Goal: Information Seeking & Learning: Learn about a topic

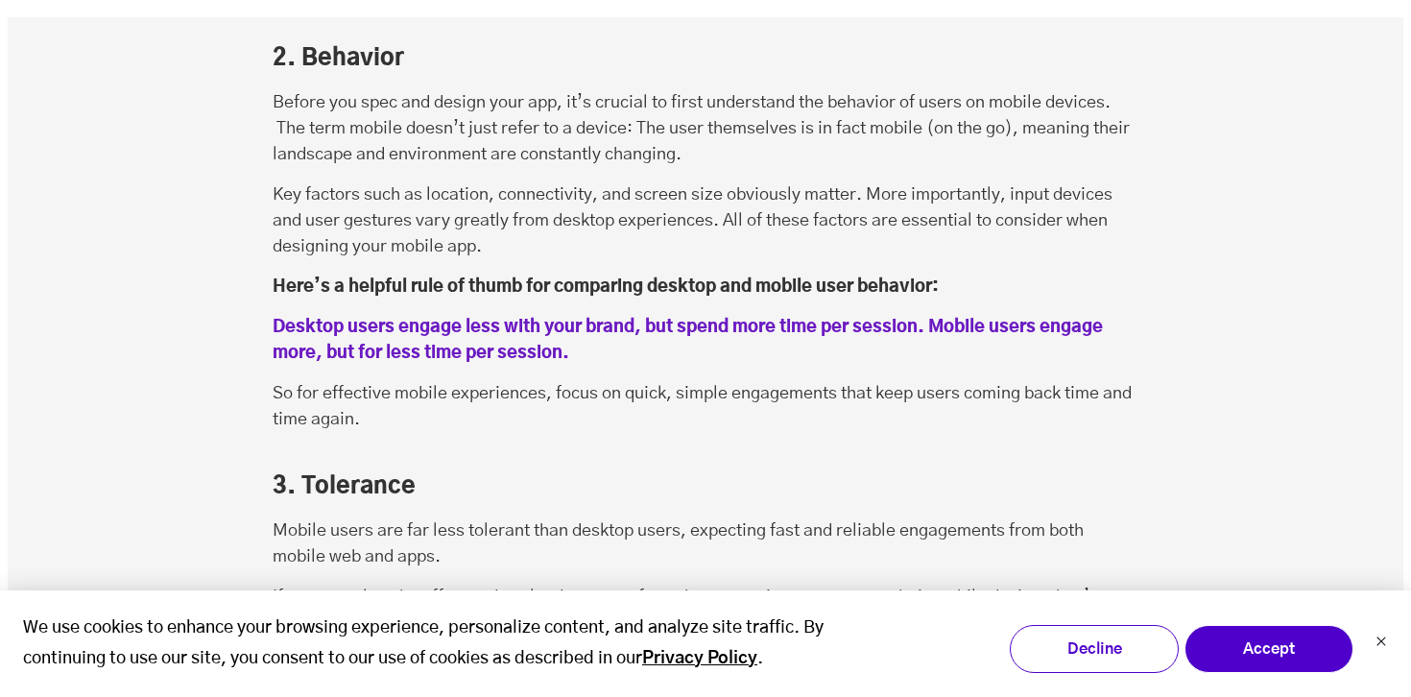
scroll to position [2774, 0]
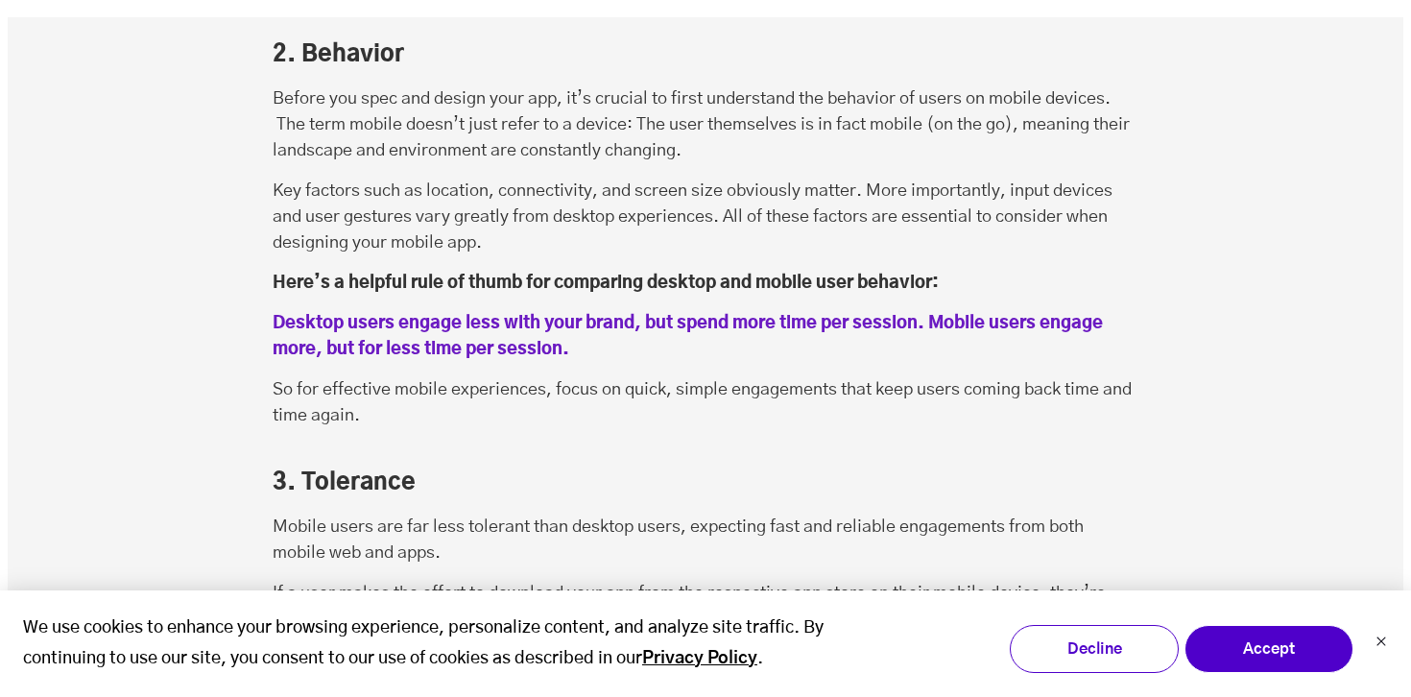
click at [537, 377] on p "So for effective mobile experiences, focus on quick, simple engagements that ke…" at bounding box center [706, 403] width 866 height 52
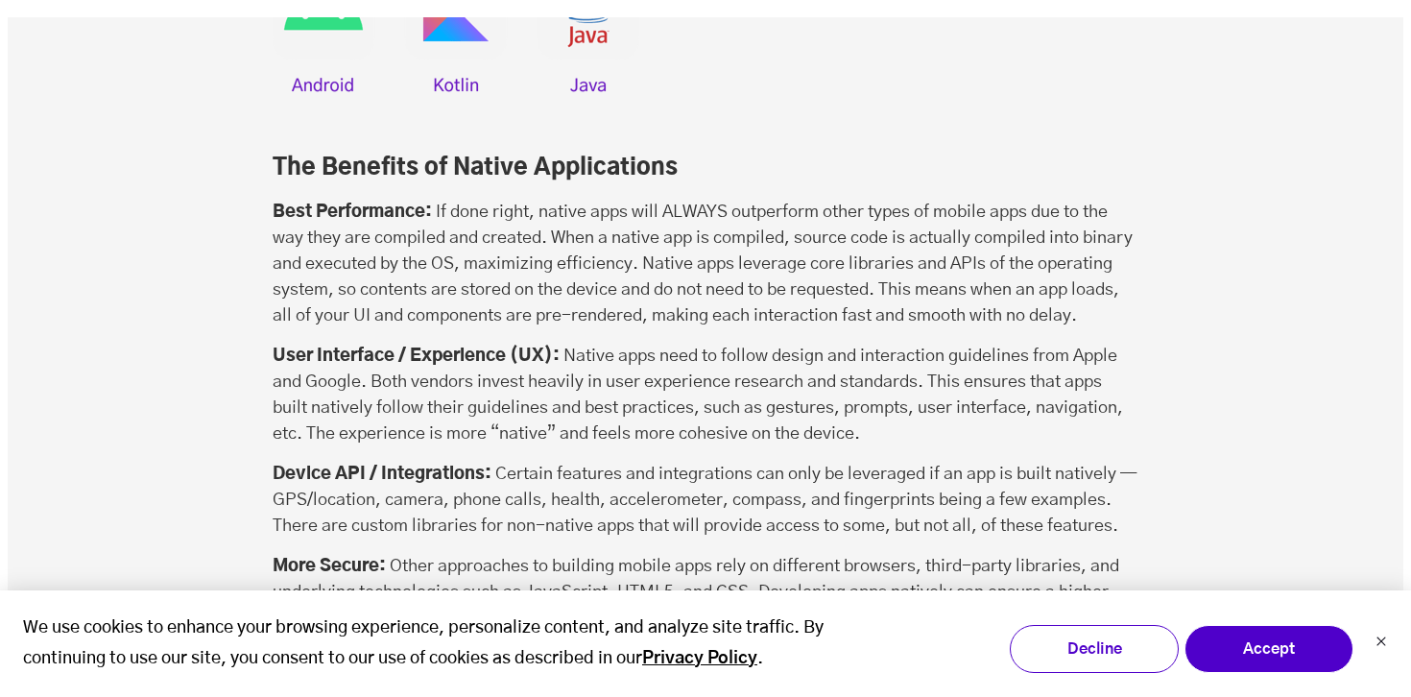
scroll to position [5238, 0]
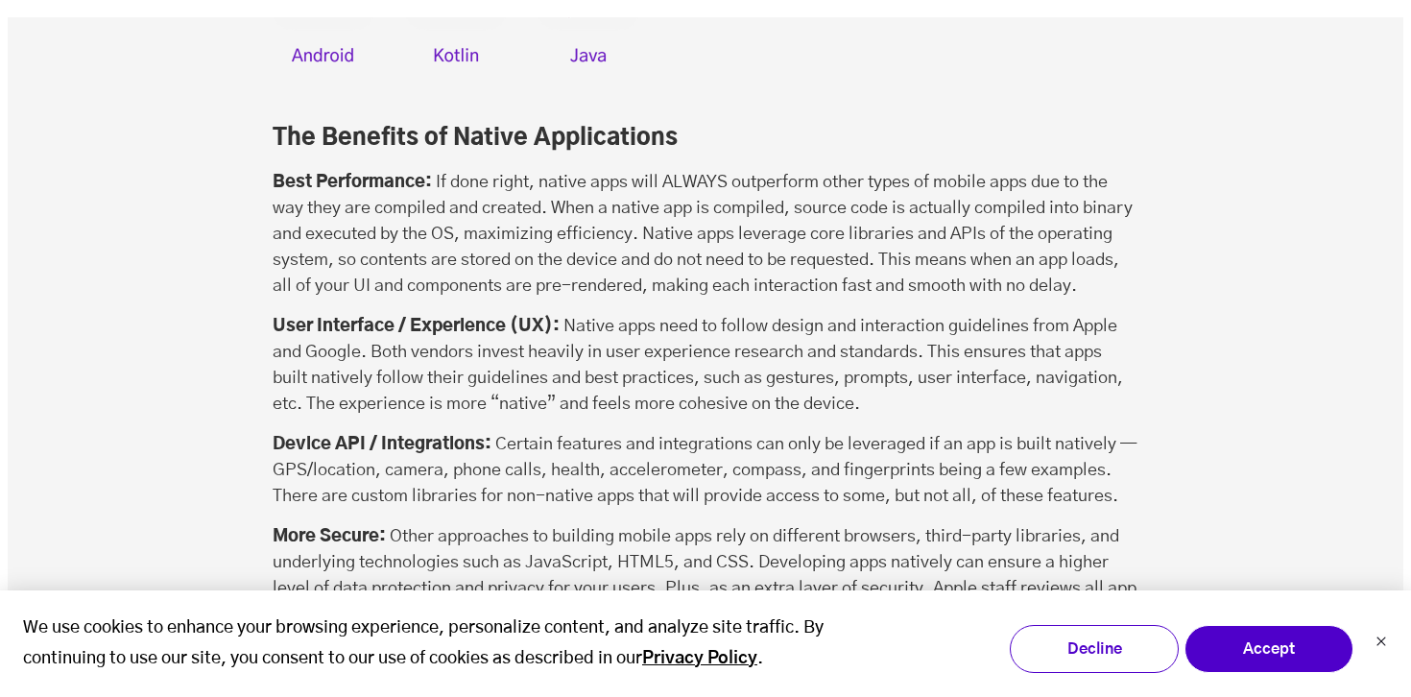
click at [533, 331] on p "User Interface / Experience (UX): Native apps need to follow design and interac…" at bounding box center [706, 366] width 866 height 104
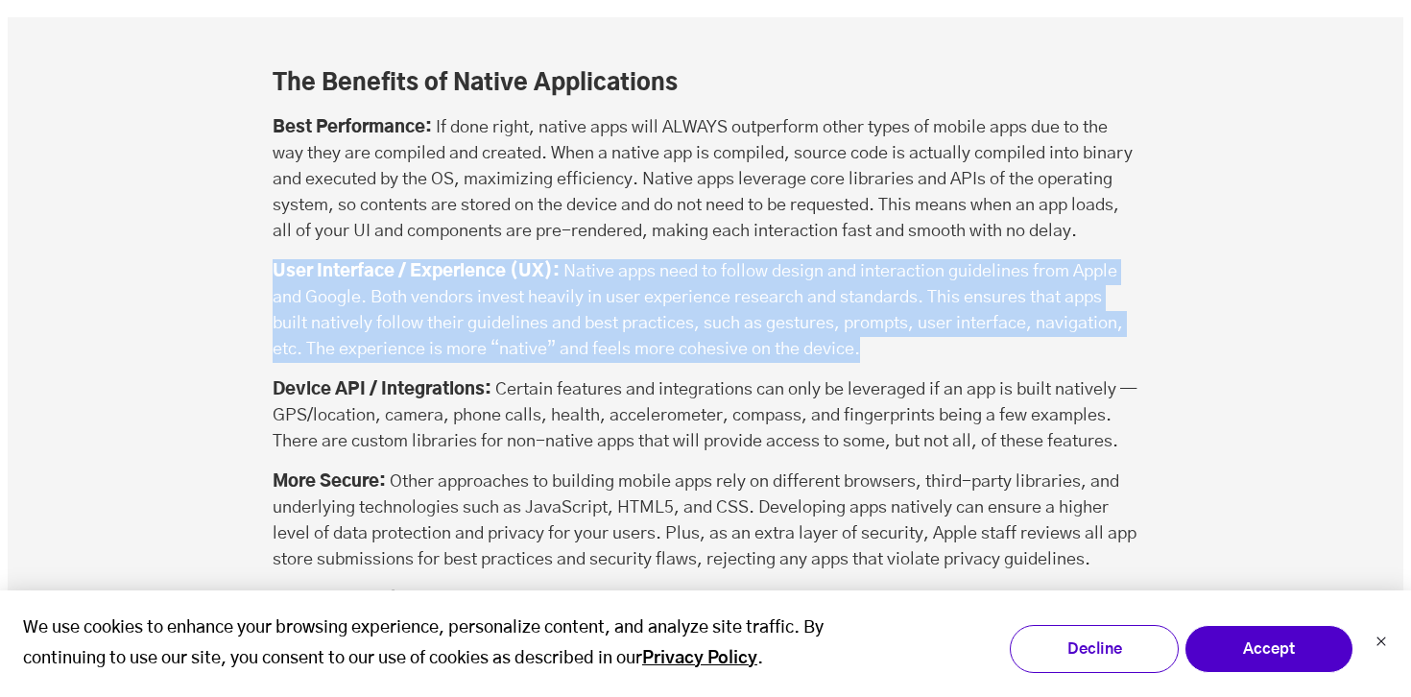
scroll to position [5309, 0]
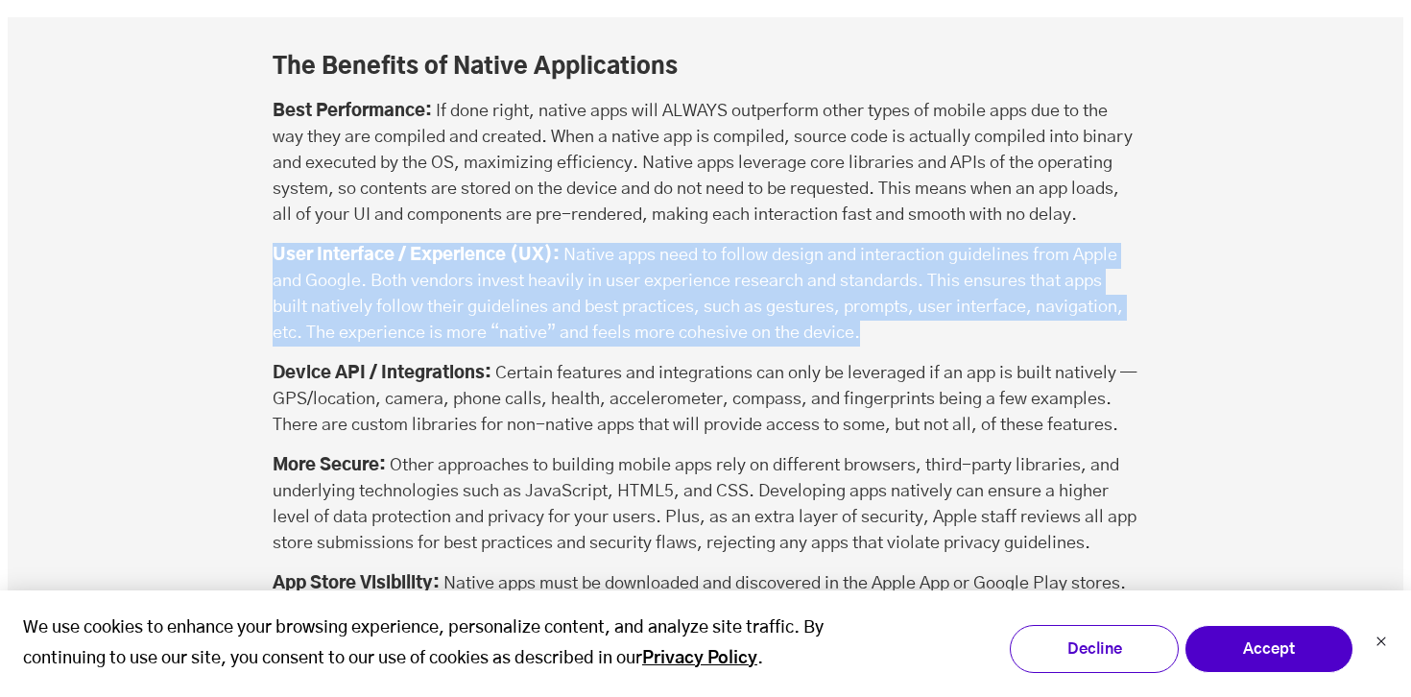
click at [533, 361] on p "Device API / Integrations: Certain features and integrations can only be levera…" at bounding box center [706, 400] width 866 height 78
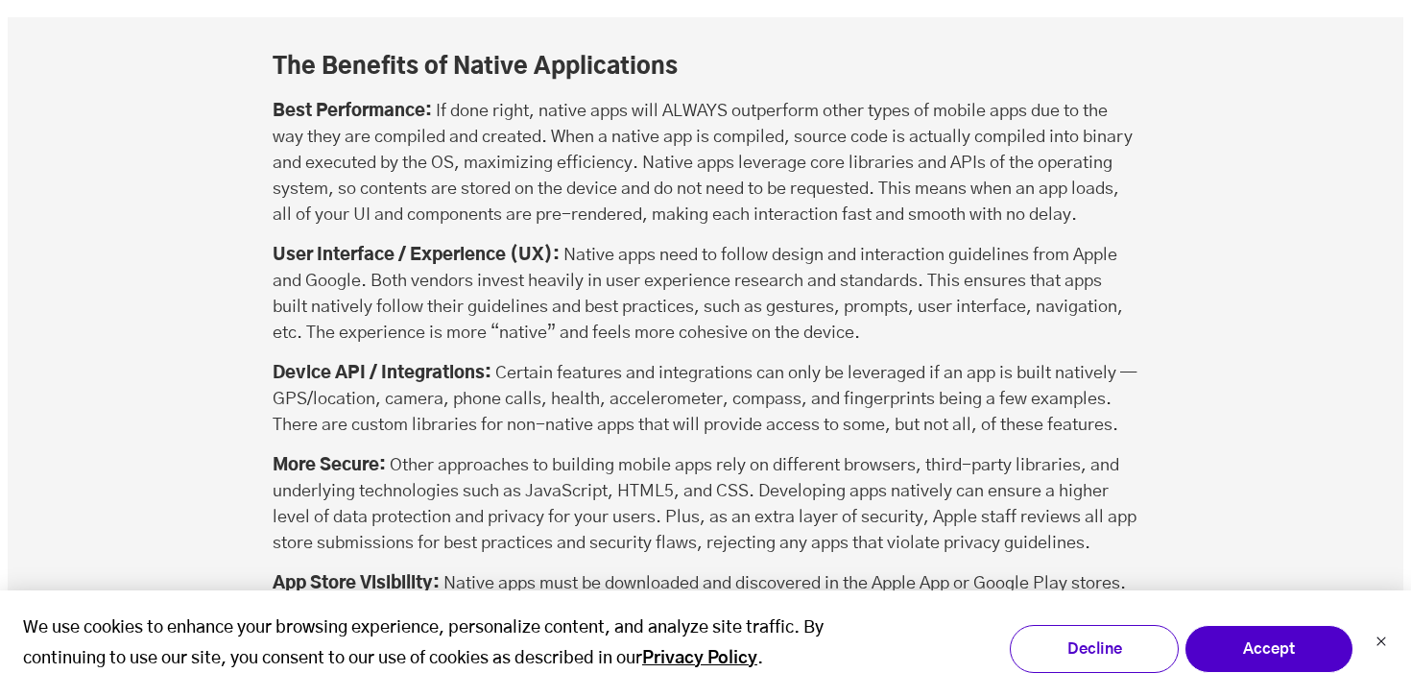
click at [533, 361] on p "Device API / Integrations: Certain features and integrations can only be levera…" at bounding box center [706, 400] width 866 height 78
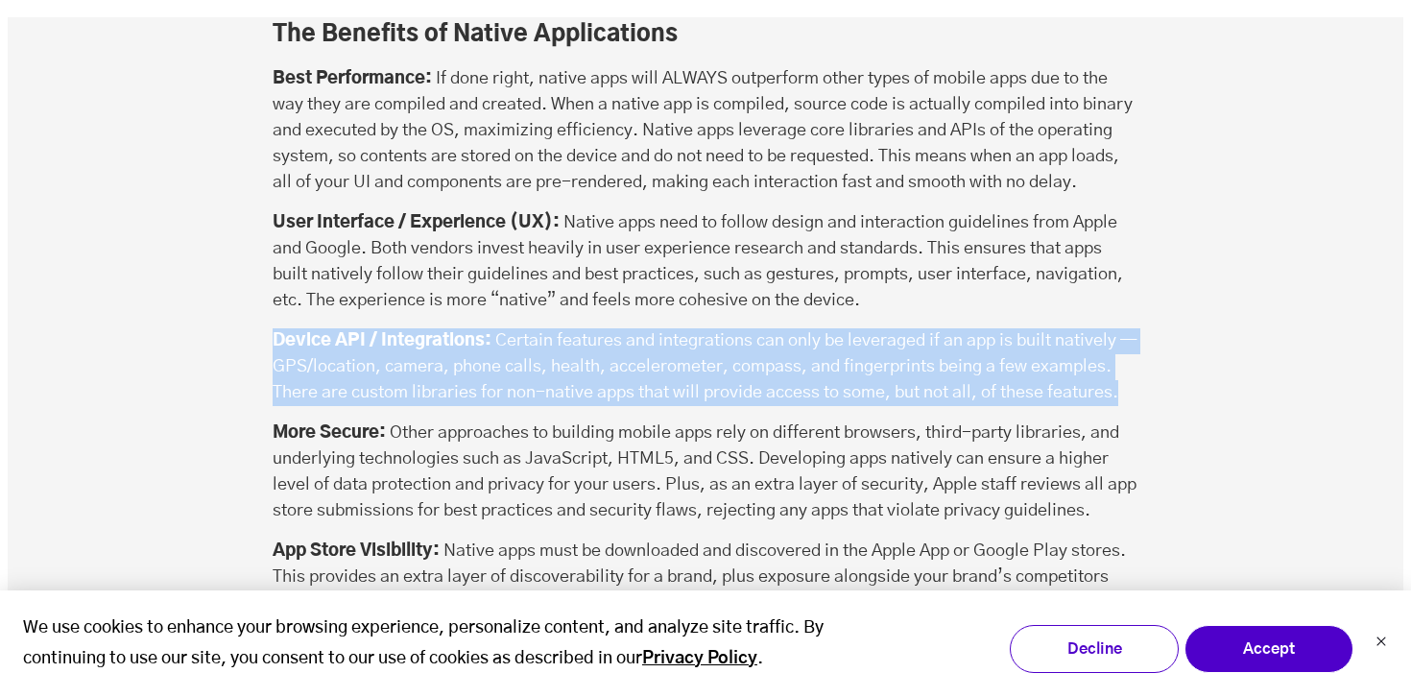
scroll to position [5343, 0]
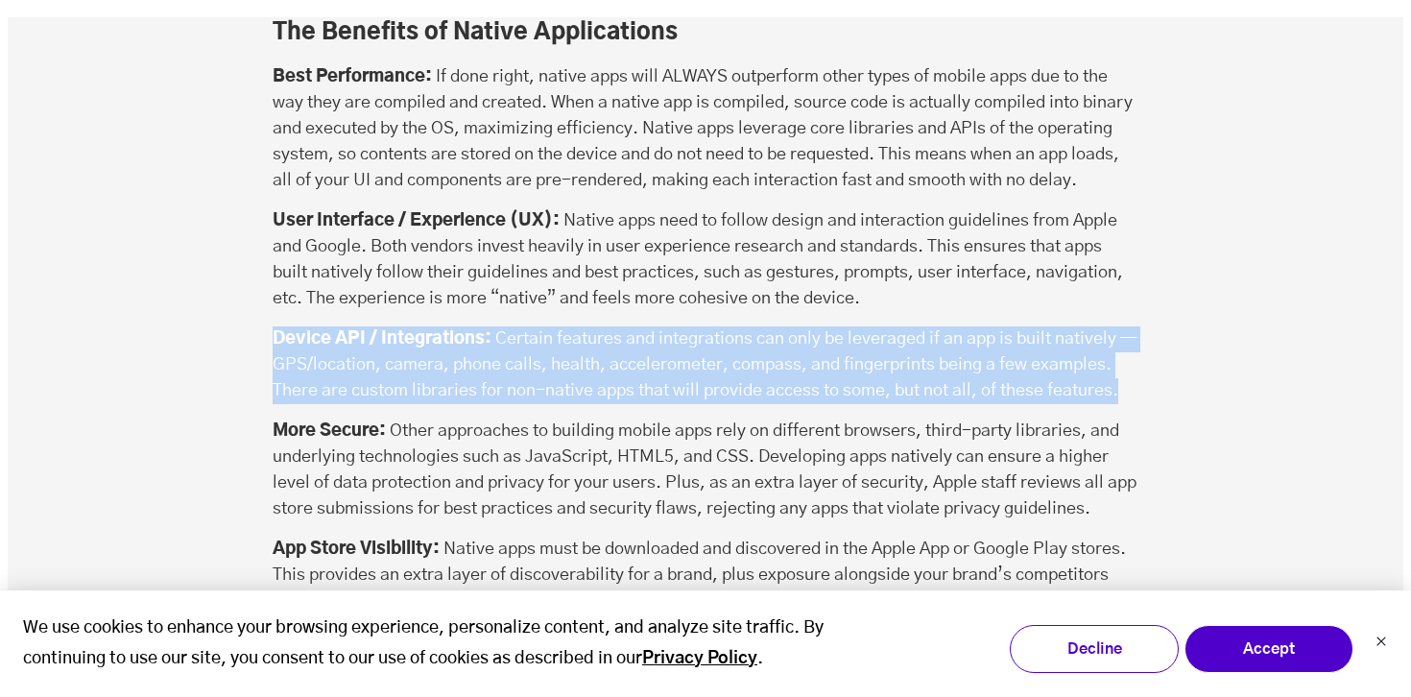
click at [533, 331] on div "The Benefits of Native Applications Best Performance: If done right, native app…" at bounding box center [706, 410] width 866 height 786
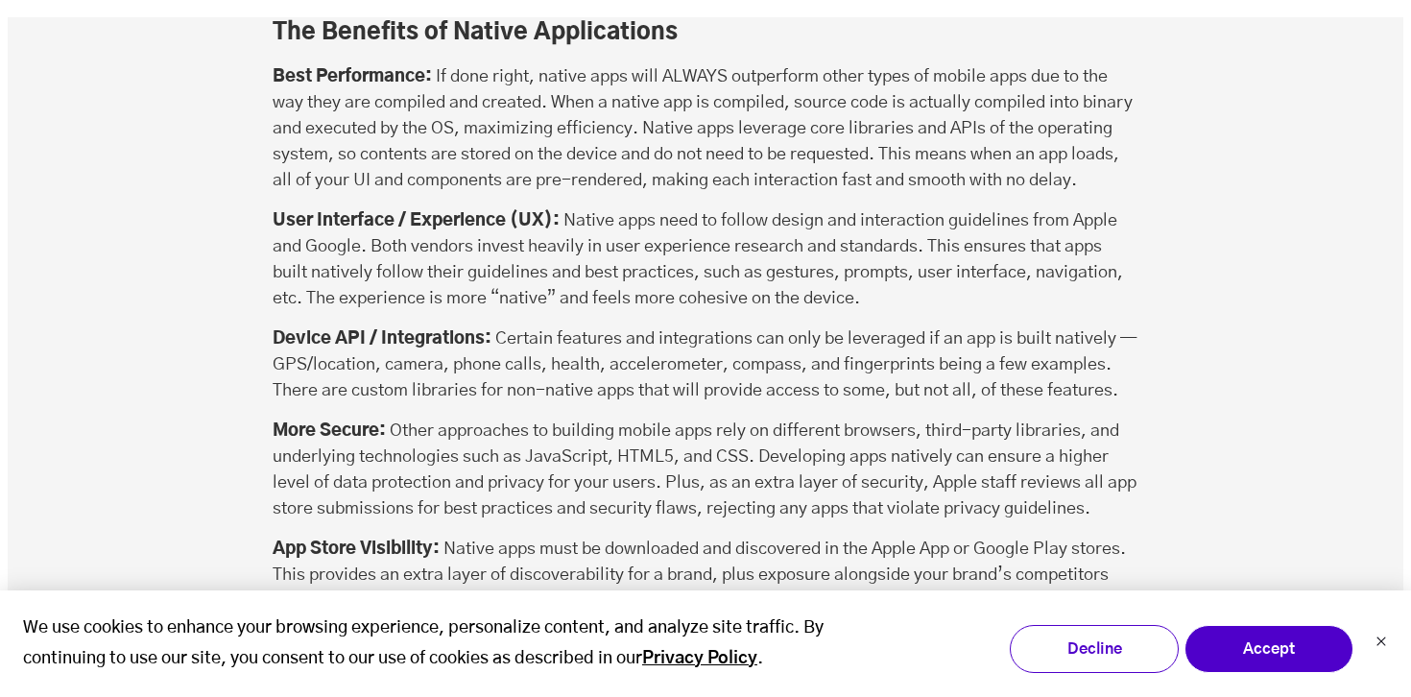
click at [533, 331] on div "The Benefits of Native Applications Best Performance: If done right, native app…" at bounding box center [706, 410] width 866 height 786
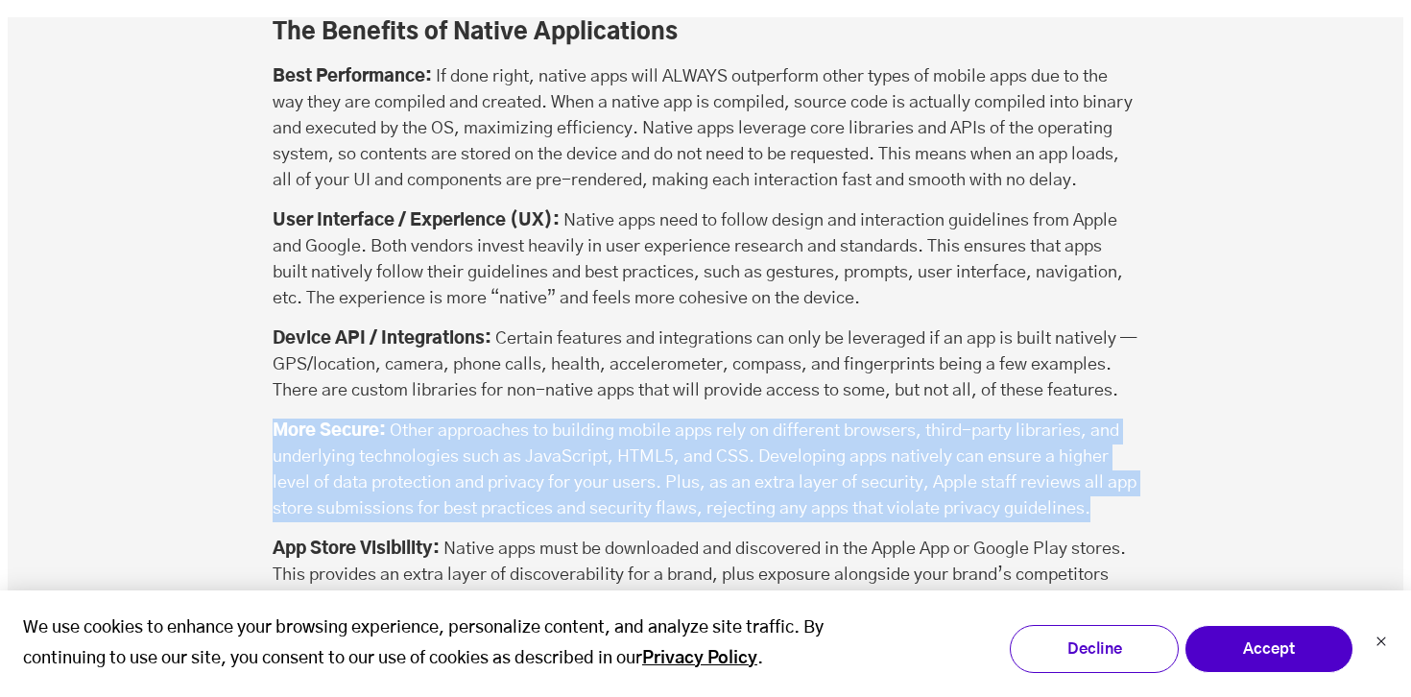
click at [565, 419] on p "More Secure: Other approaches to building mobile apps rely on different browser…" at bounding box center [706, 471] width 866 height 104
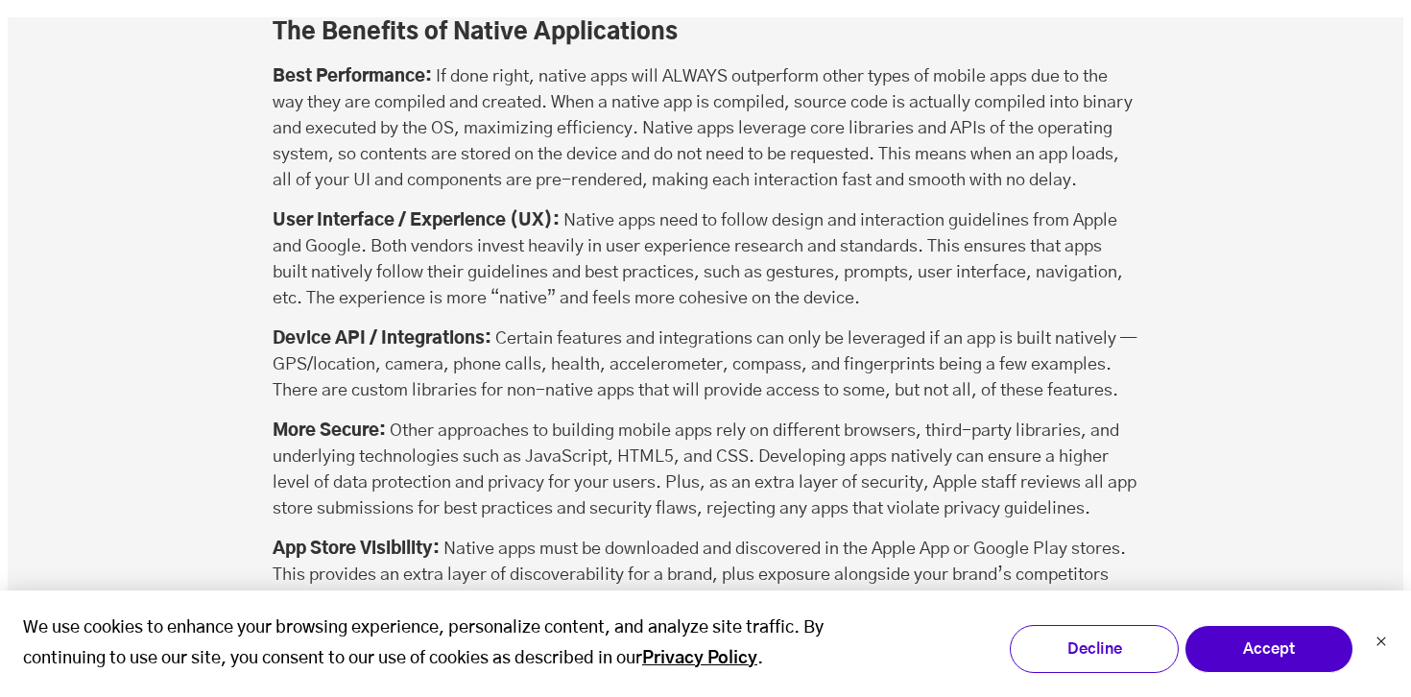
click at [565, 419] on p "More Secure: Other approaches to building mobile apps rely on different browser…" at bounding box center [706, 471] width 866 height 104
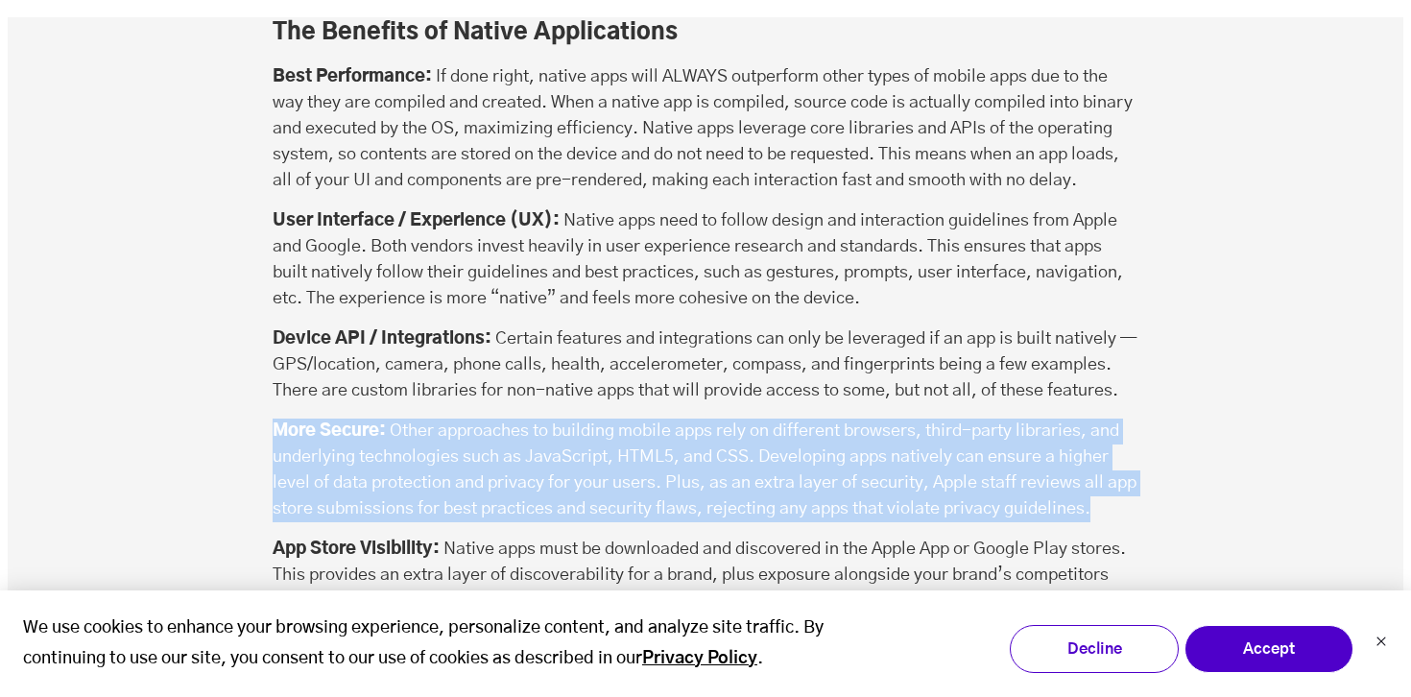
click at [586, 419] on p "More Secure: Other approaches to building mobile apps rely on different browser…" at bounding box center [706, 471] width 866 height 104
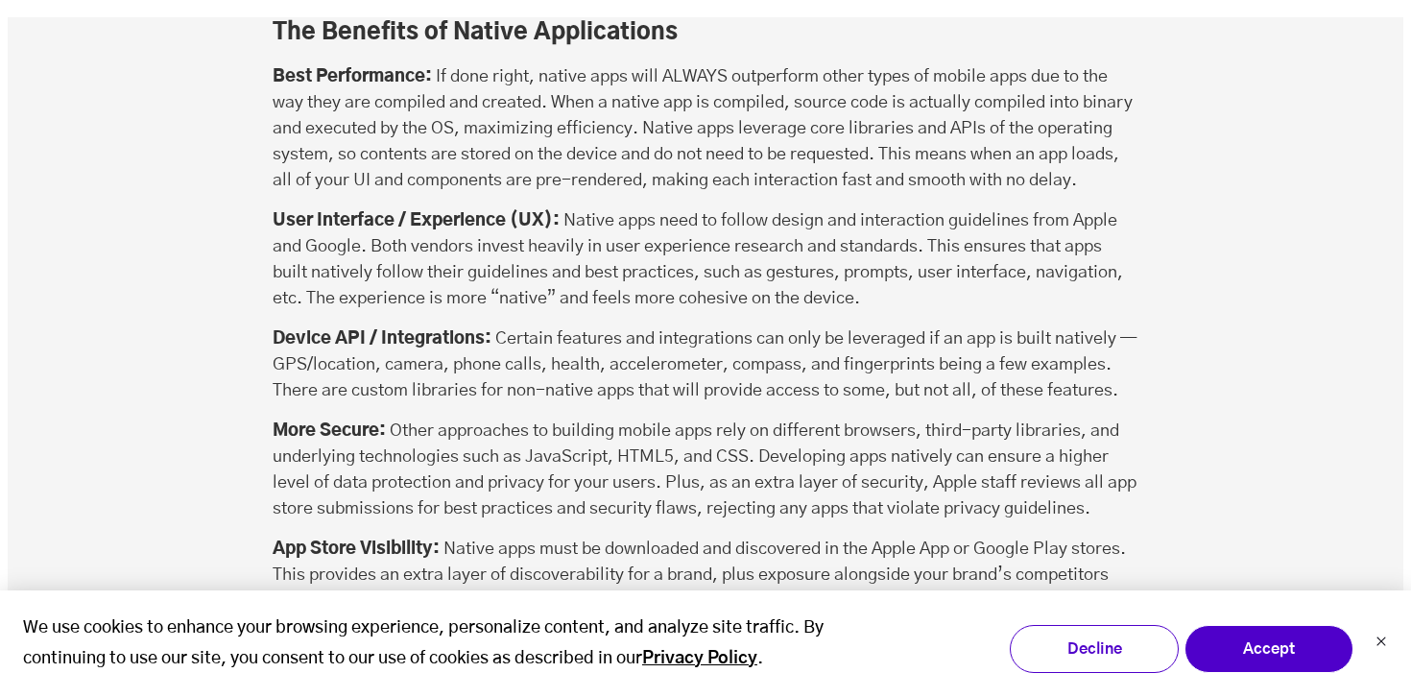
click at [586, 419] on p "More Secure: Other approaches to building mobile apps rely on different browser…" at bounding box center [706, 471] width 866 height 104
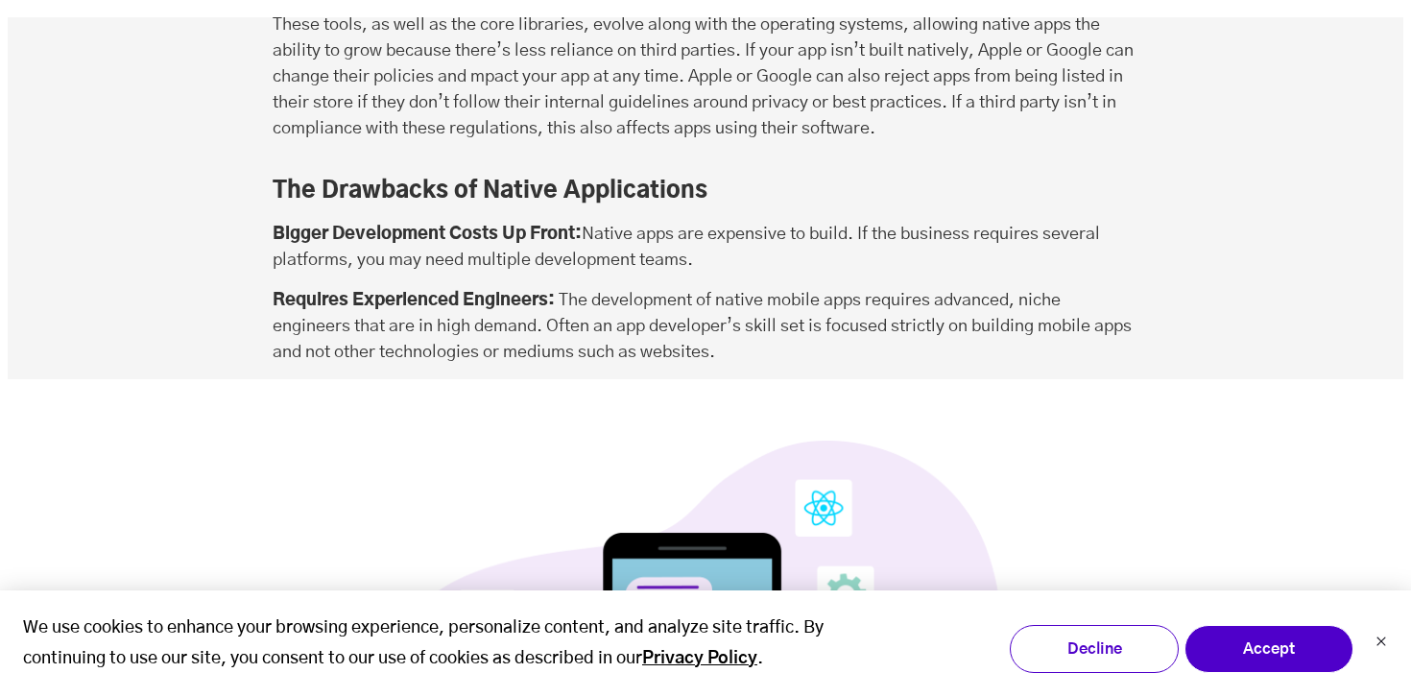
scroll to position [5997, 0]
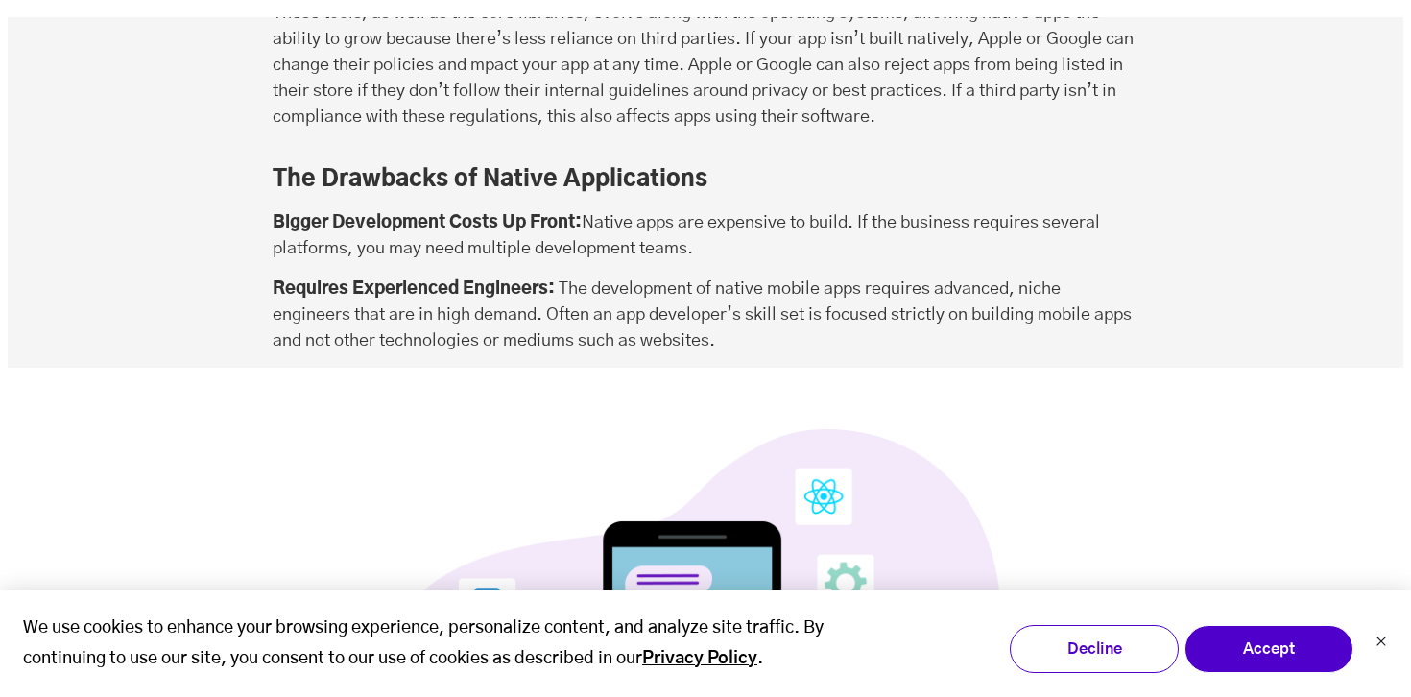
click at [542, 280] on strong "Requires Experienced Engineers:" at bounding box center [414, 288] width 282 height 17
click at [571, 277] on p "Requires Experienced Engineers: The development of native mobile apps requires …" at bounding box center [706, 316] width 866 height 78
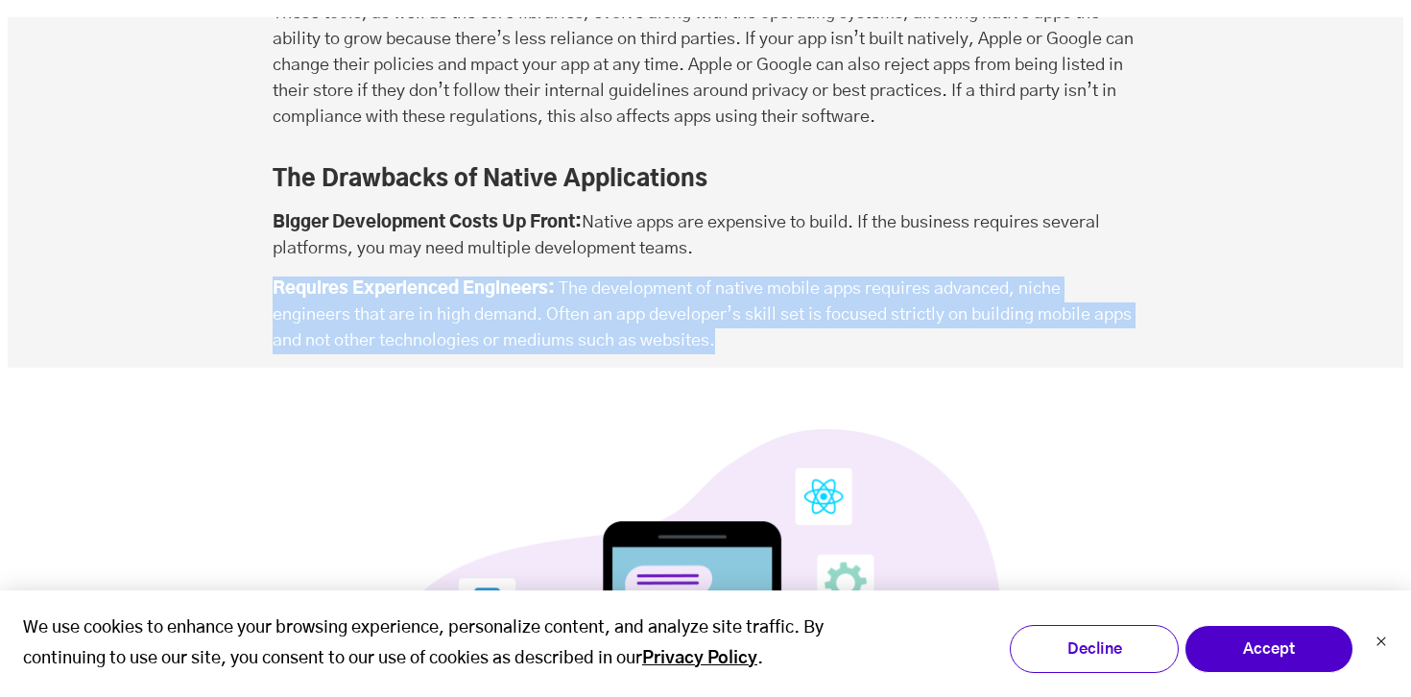
click at [582, 277] on p "Requires Experienced Engineers: The development of native mobile apps requires …" at bounding box center [706, 316] width 866 height 78
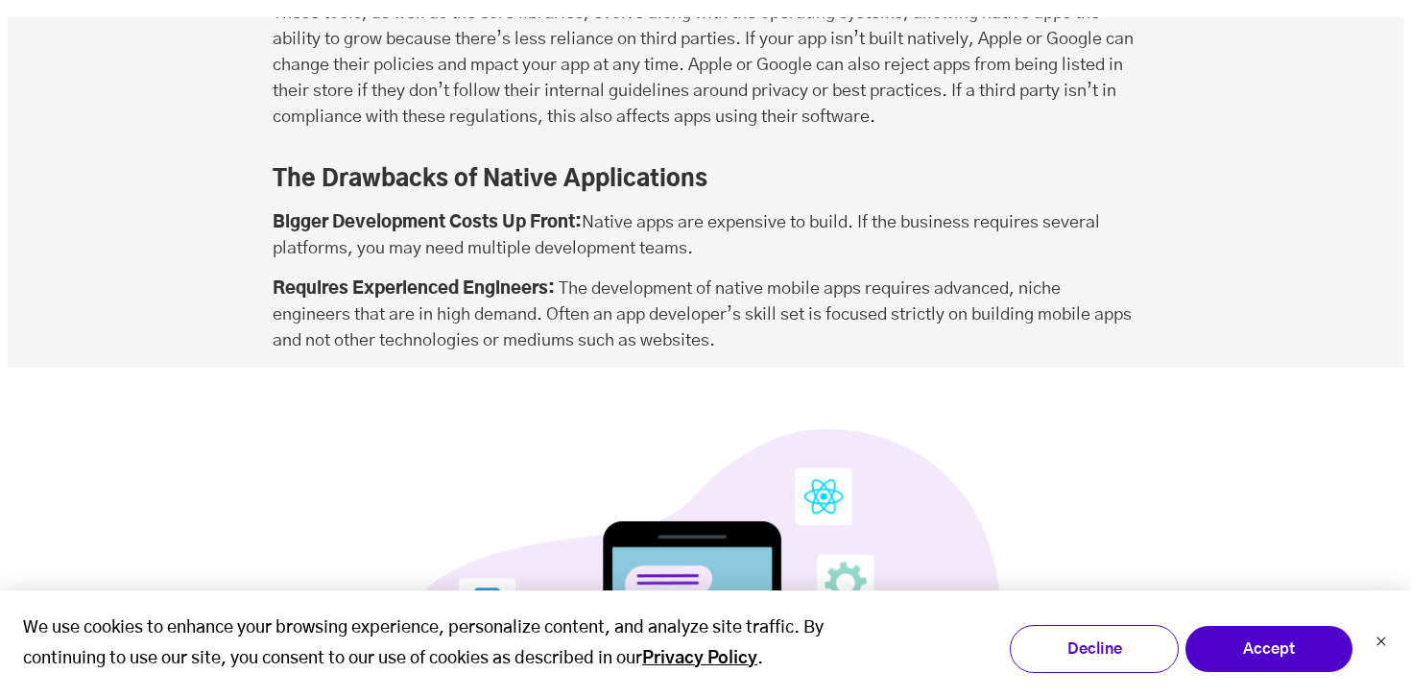
click at [582, 277] on p "Requires Experienced Engineers: The development of native mobile apps requires …" at bounding box center [706, 316] width 866 height 78
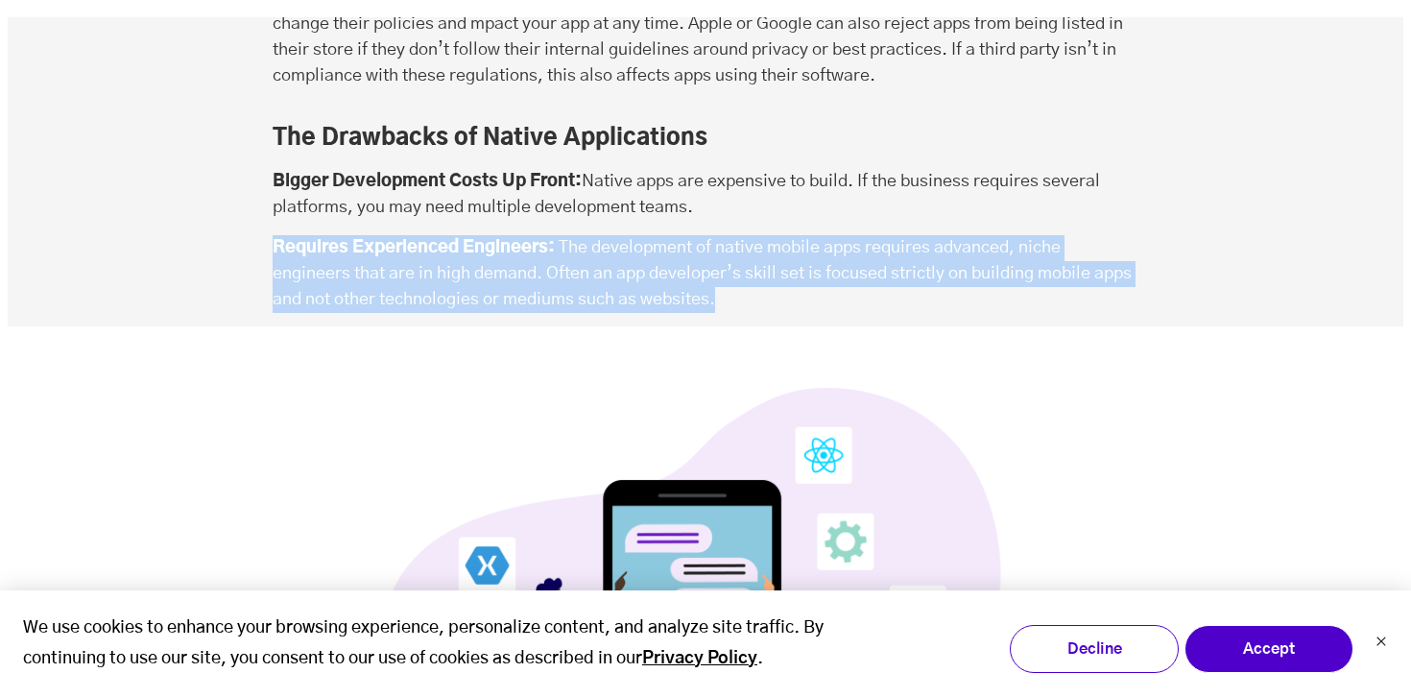
scroll to position [6039, 0]
click at [608, 234] on p "Requires Experienced Engineers: The development of native mobile apps requires …" at bounding box center [706, 273] width 866 height 78
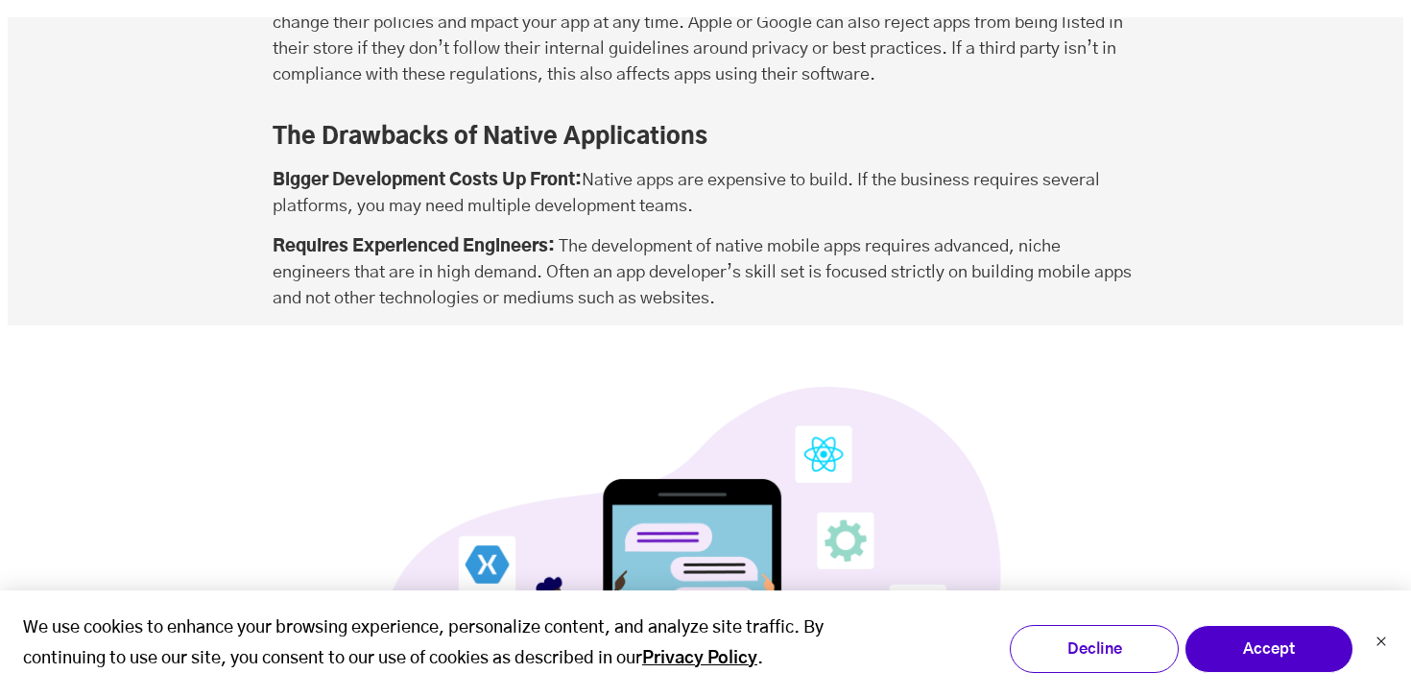
click at [608, 234] on p "Requires Experienced Engineers: The development of native mobile apps requires …" at bounding box center [706, 273] width 866 height 78
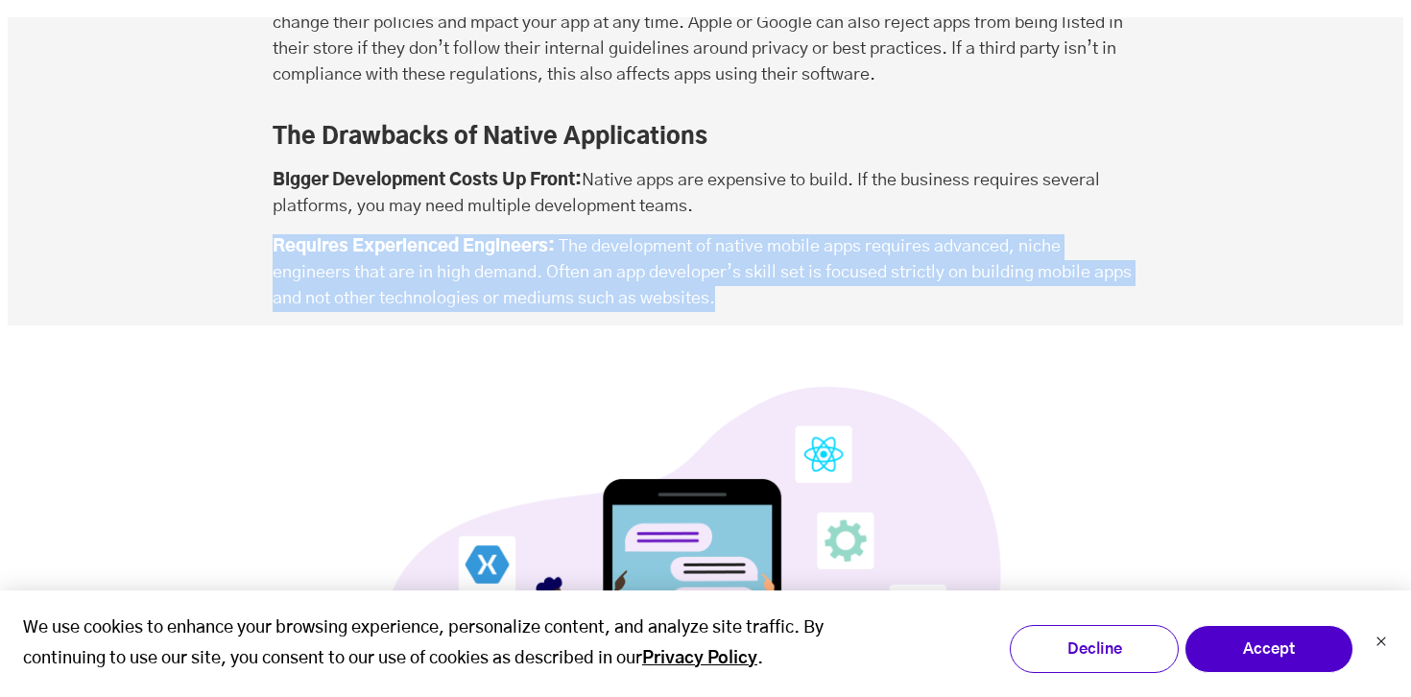
click at [608, 234] on p "Requires Experienced Engineers: The development of native mobile apps requires …" at bounding box center [706, 273] width 866 height 78
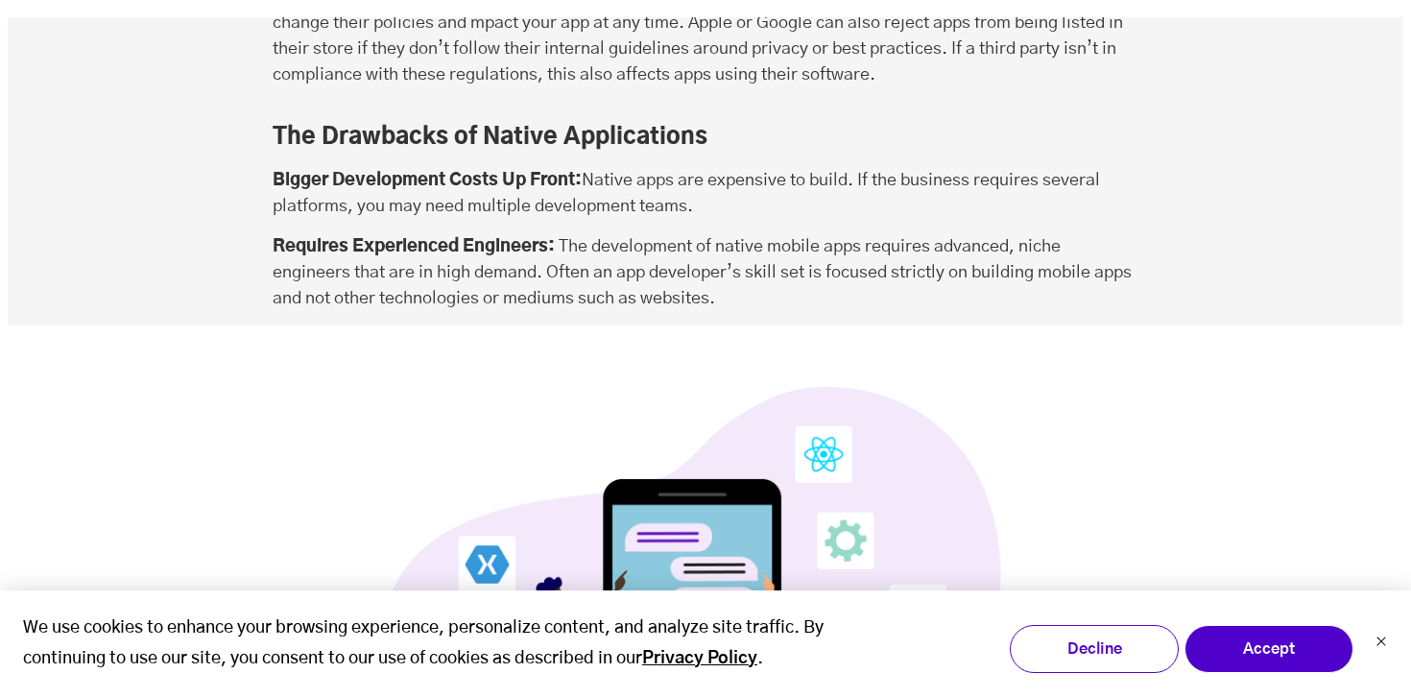
click at [608, 234] on p "Requires Experienced Engineers: The development of native mobile apps requires …" at bounding box center [706, 273] width 866 height 78
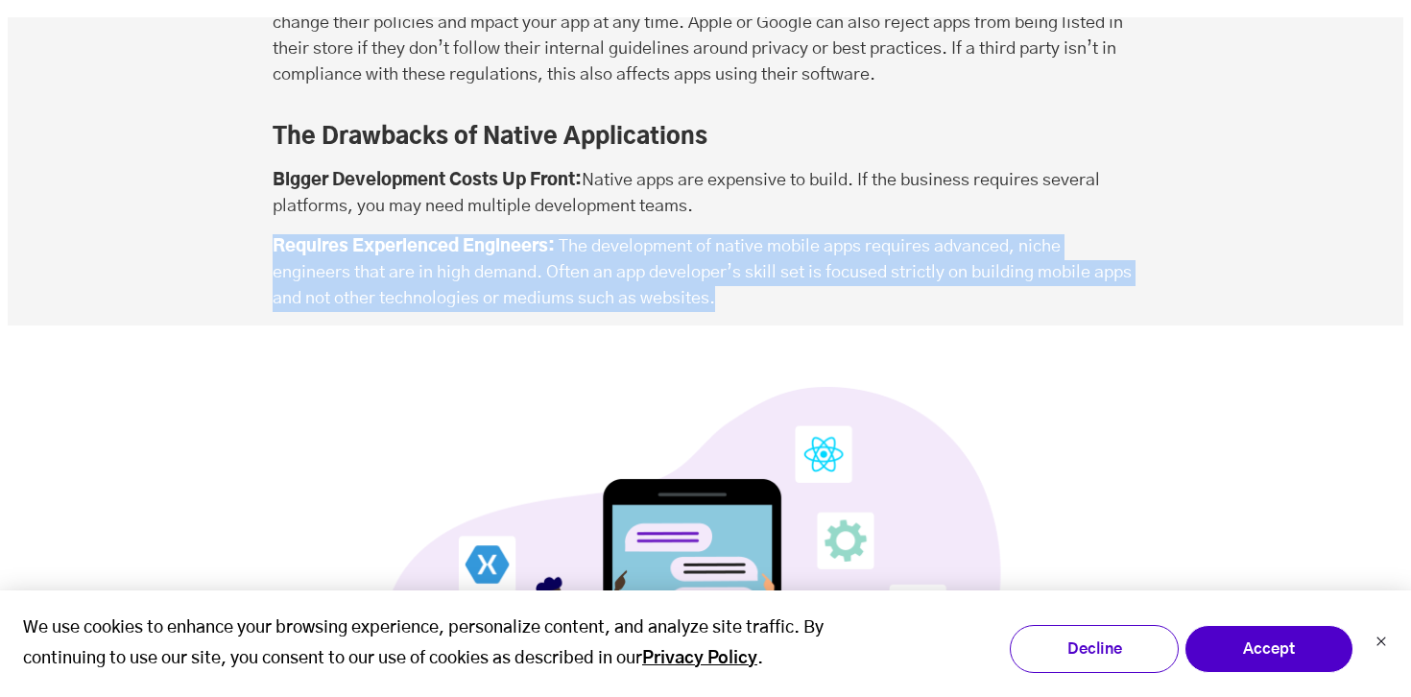
click at [608, 234] on p "Requires Experienced Engineers: The development of native mobile apps requires …" at bounding box center [706, 273] width 866 height 78
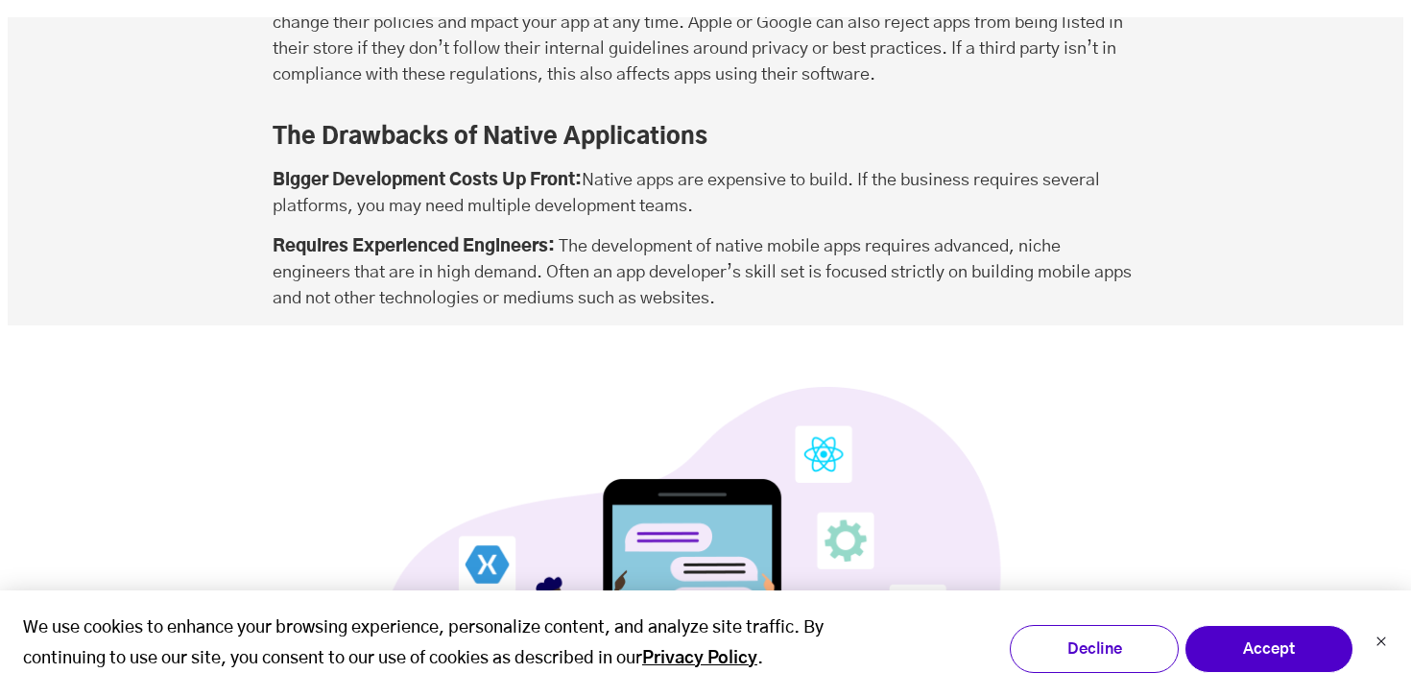
click at [608, 234] on p "Requires Experienced Engineers: The development of native mobile apps requires …" at bounding box center [706, 273] width 866 height 78
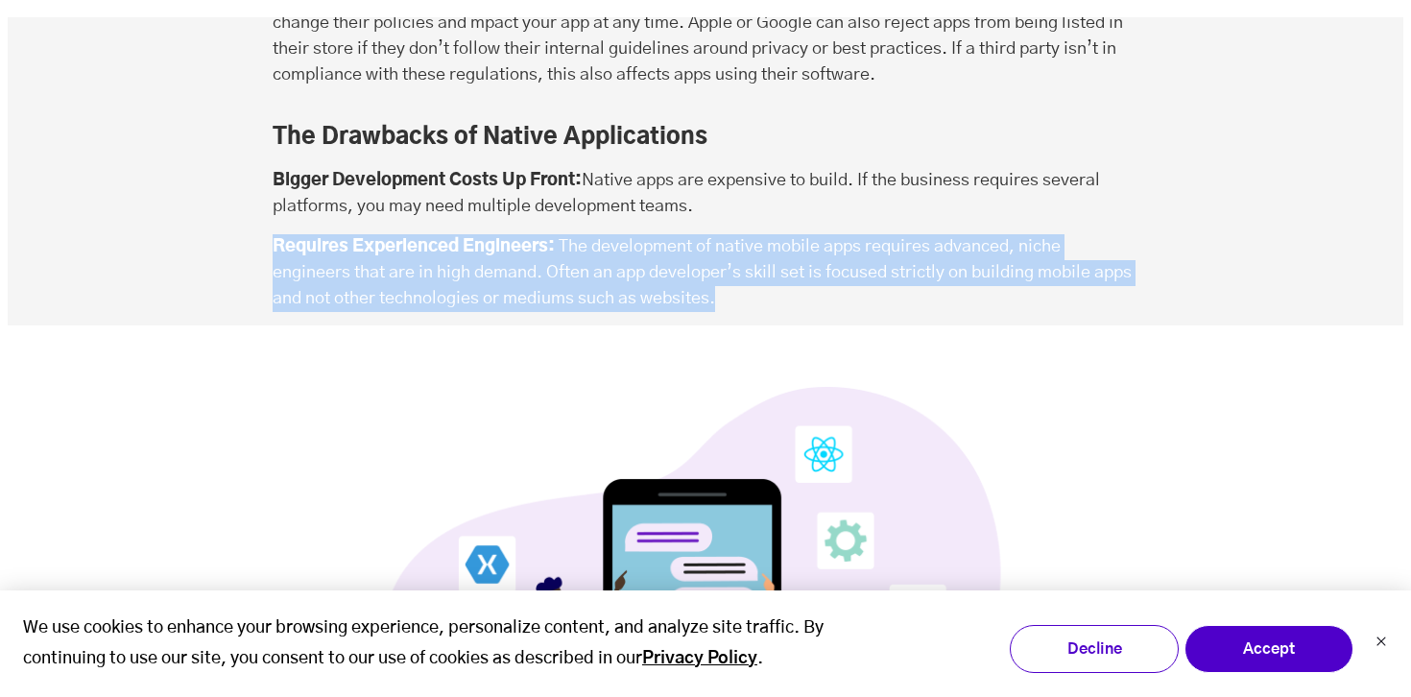
click at [608, 234] on p "Requires Experienced Engineers: The development of native mobile apps requires …" at bounding box center [706, 273] width 866 height 78
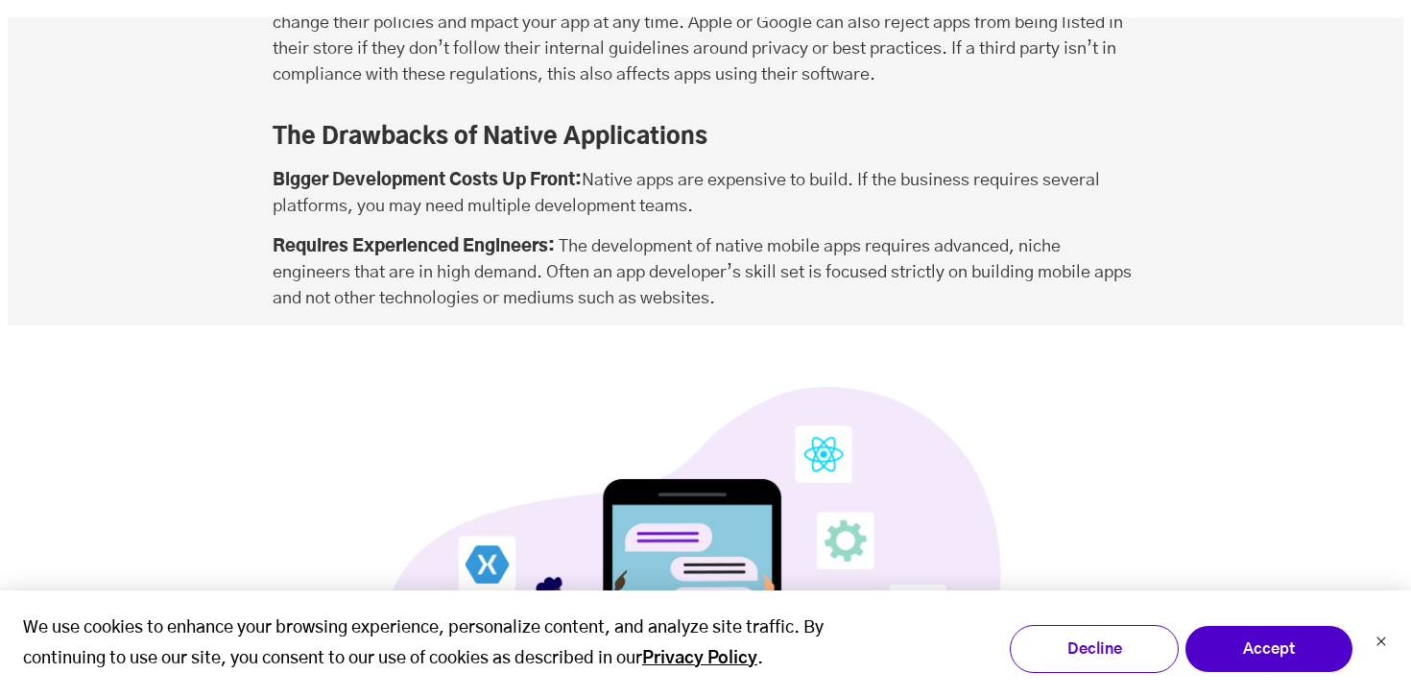
click at [608, 234] on p "Requires Experienced Engineers: The development of native mobile apps requires …" at bounding box center [706, 273] width 866 height 78
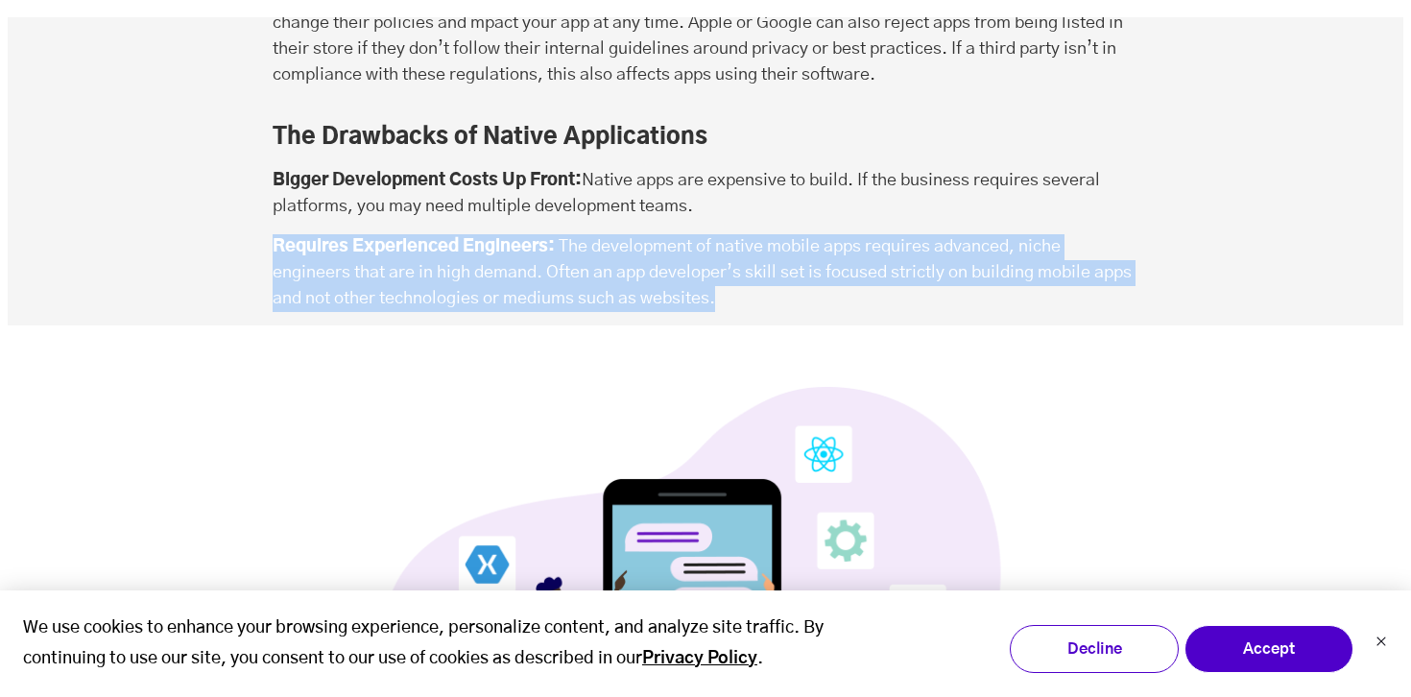
click at [608, 234] on p "Requires Experienced Engineers: The development of native mobile apps requires …" at bounding box center [706, 273] width 866 height 78
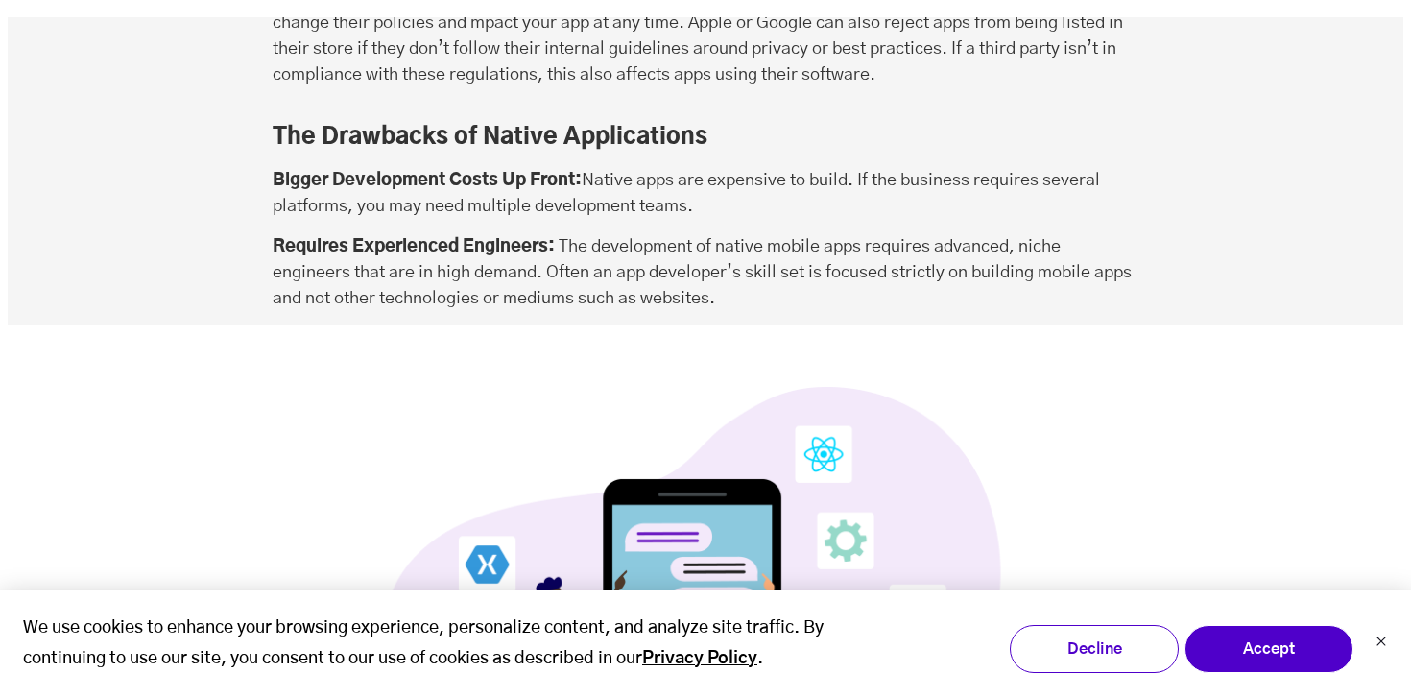
click at [608, 234] on p "Requires Experienced Engineers: The development of native mobile apps requires …" at bounding box center [706, 273] width 866 height 78
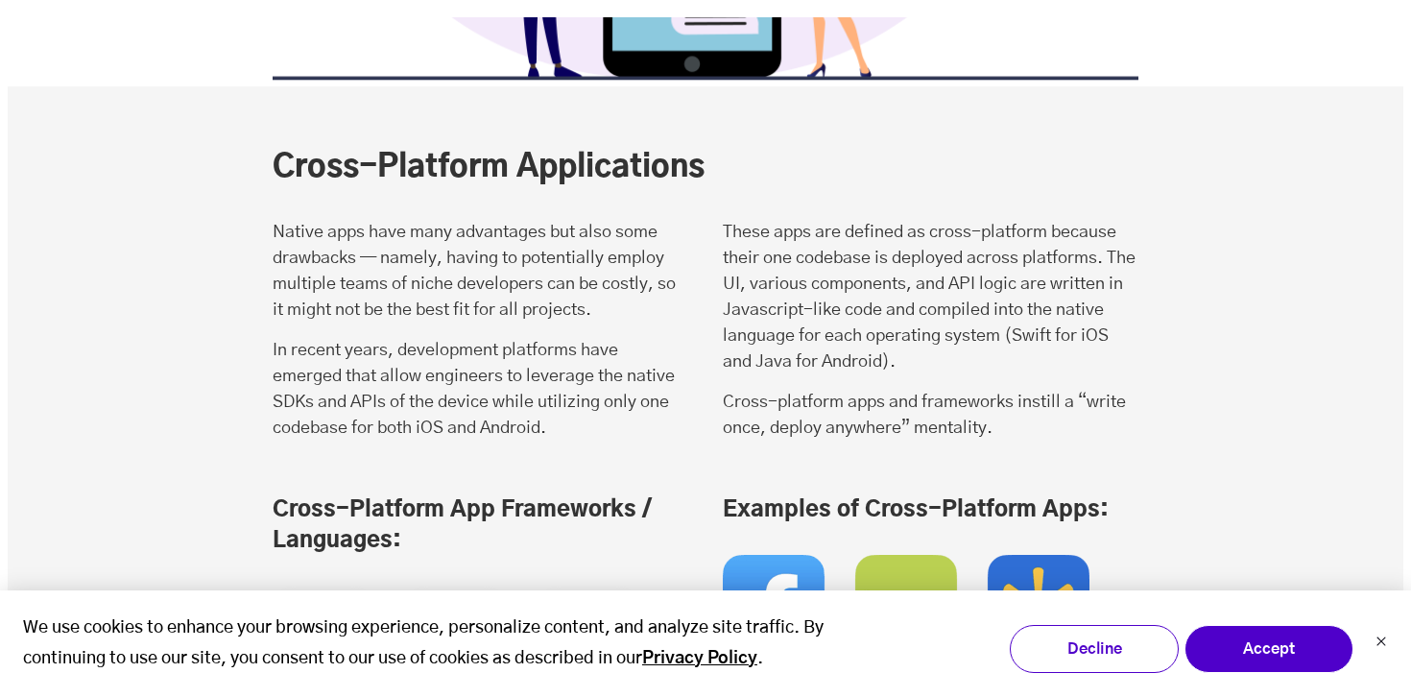
scroll to position [6764, 0]
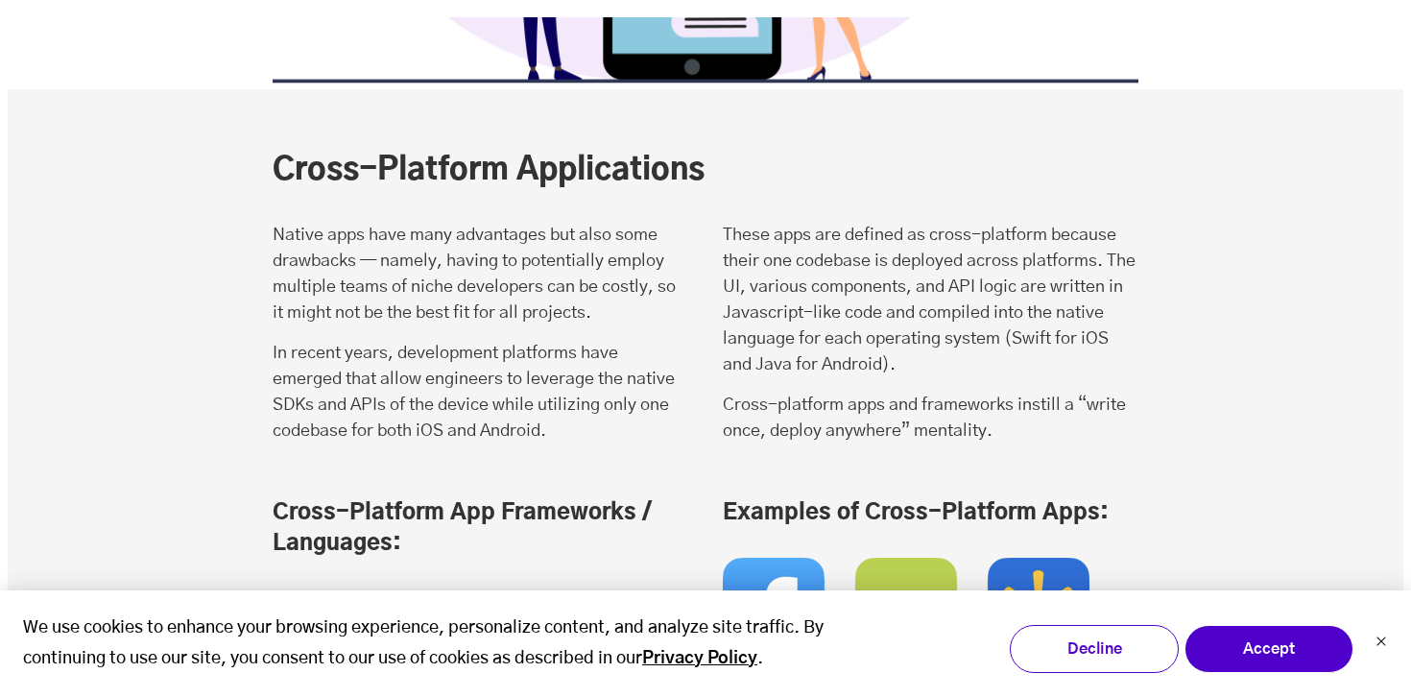
click at [600, 236] on p "Native apps have many advantages but also some drawbacks — namely, having to po…" at bounding box center [481, 275] width 416 height 104
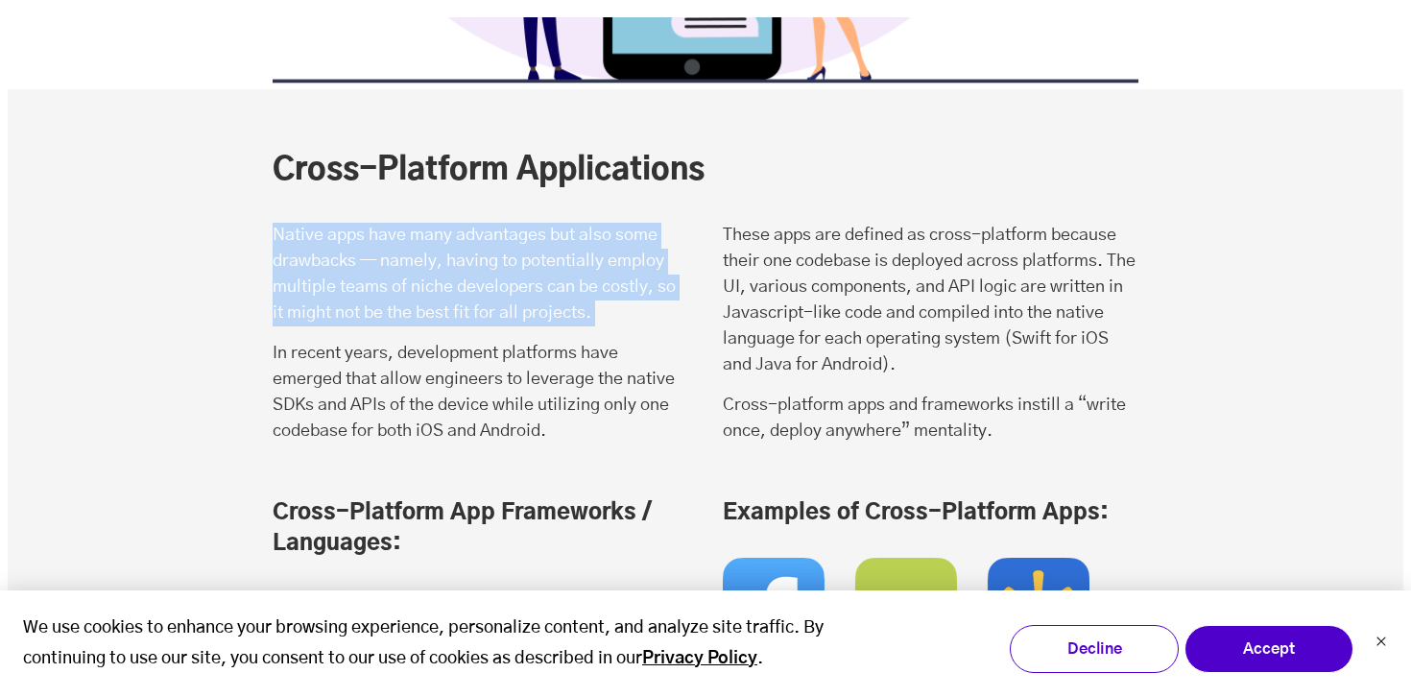
click at [411, 223] on p "Native apps have many advantages but also some drawbacks — namely, having to po…" at bounding box center [481, 275] width 416 height 104
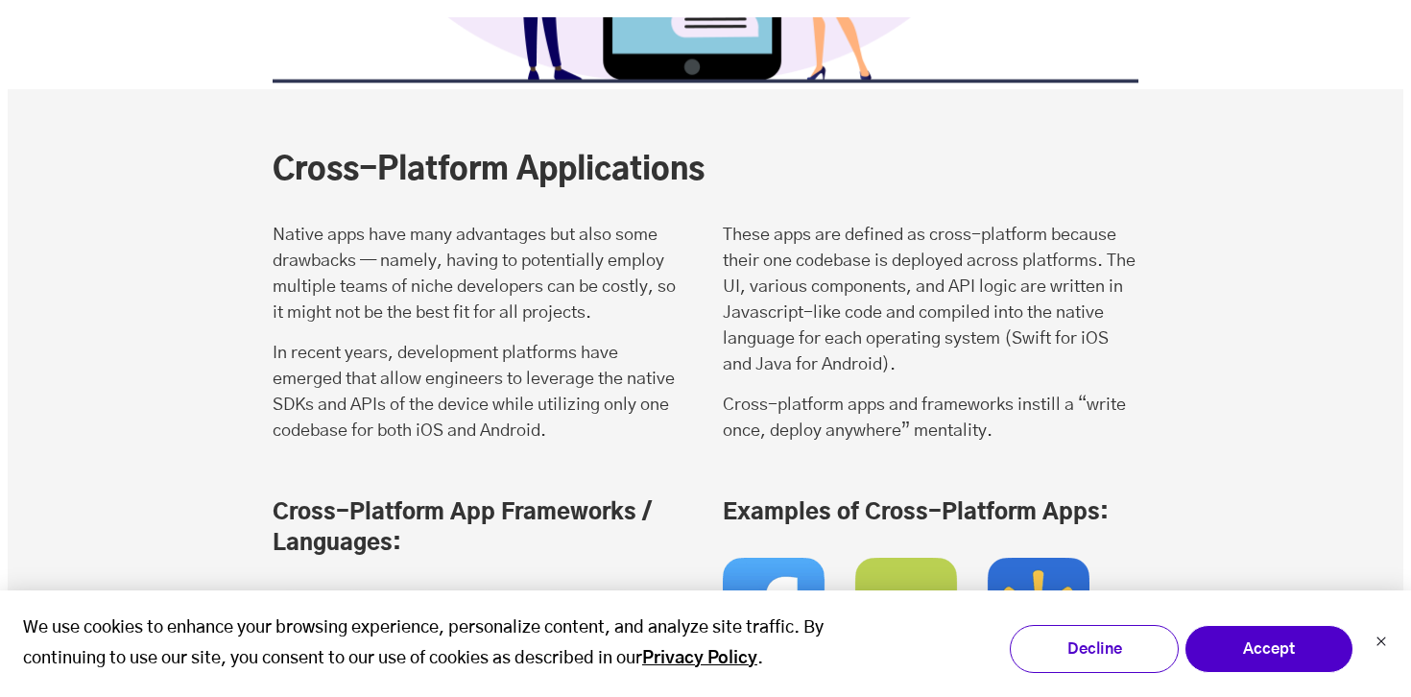
click at [411, 223] on p "Native apps have many advantages but also some drawbacks — namely, having to po…" at bounding box center [481, 275] width 416 height 104
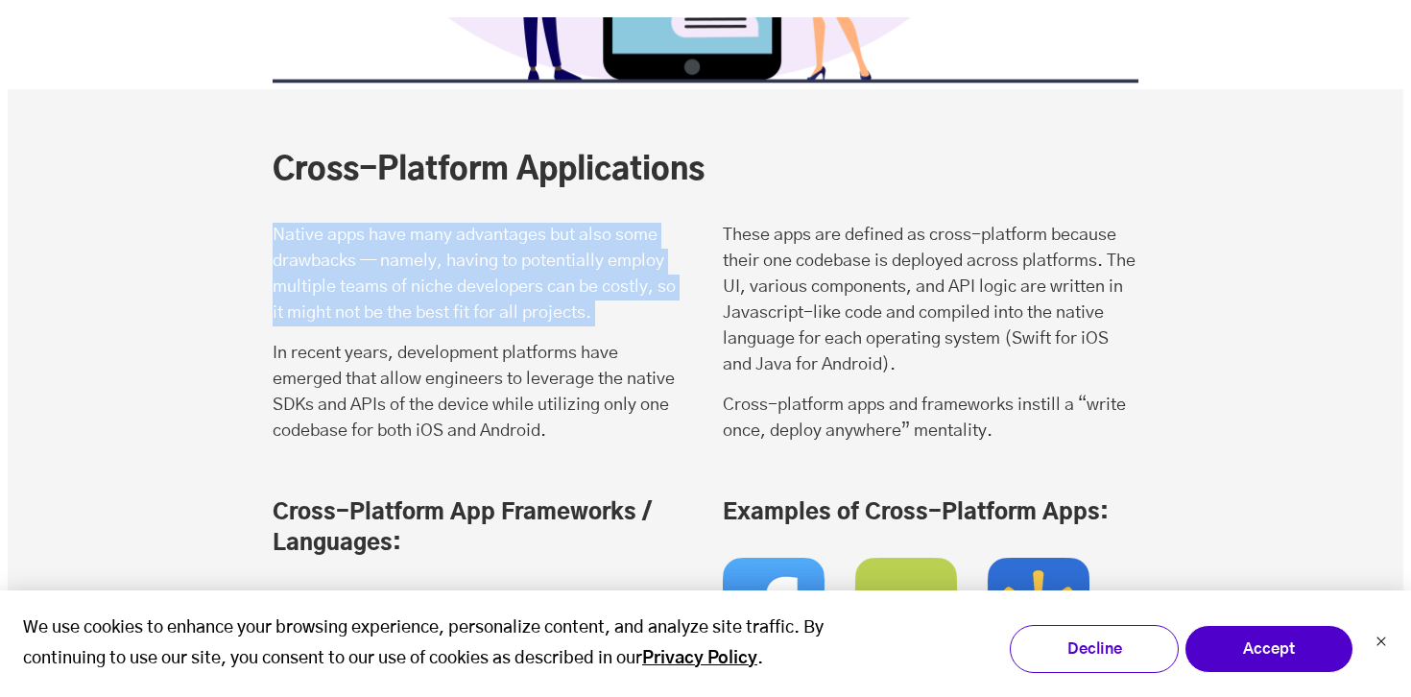
click at [415, 223] on p "Native apps have many advantages but also some drawbacks — namely, having to po…" at bounding box center [481, 275] width 416 height 104
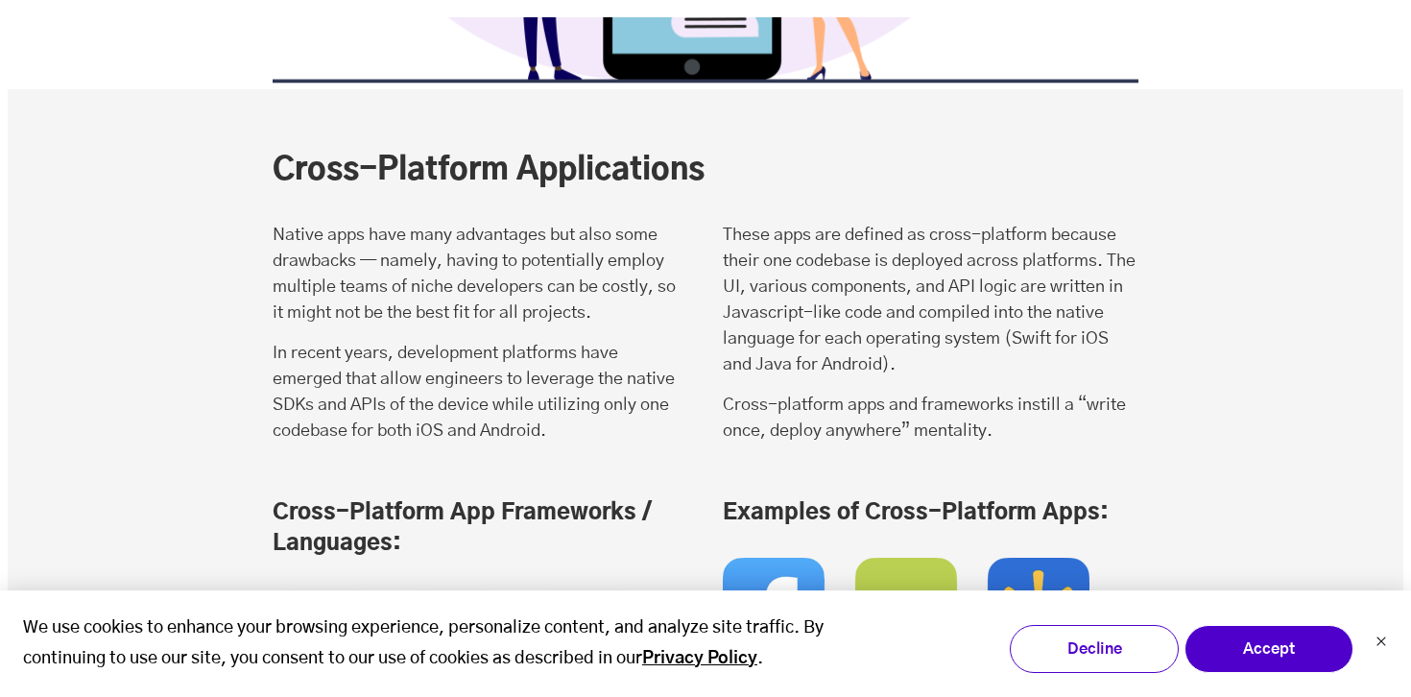
click at [415, 223] on p "Native apps have many advantages but also some drawbacks — namely, having to po…" at bounding box center [481, 275] width 416 height 104
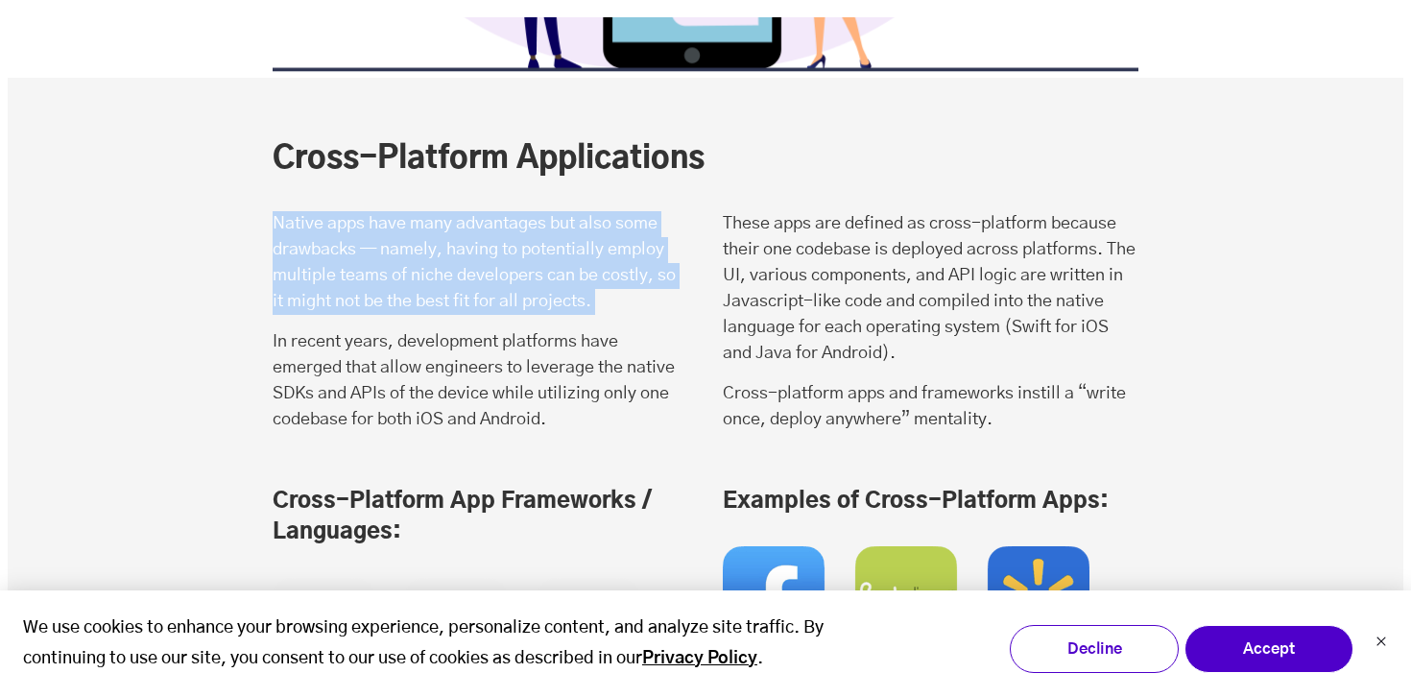
scroll to position [6779, 0]
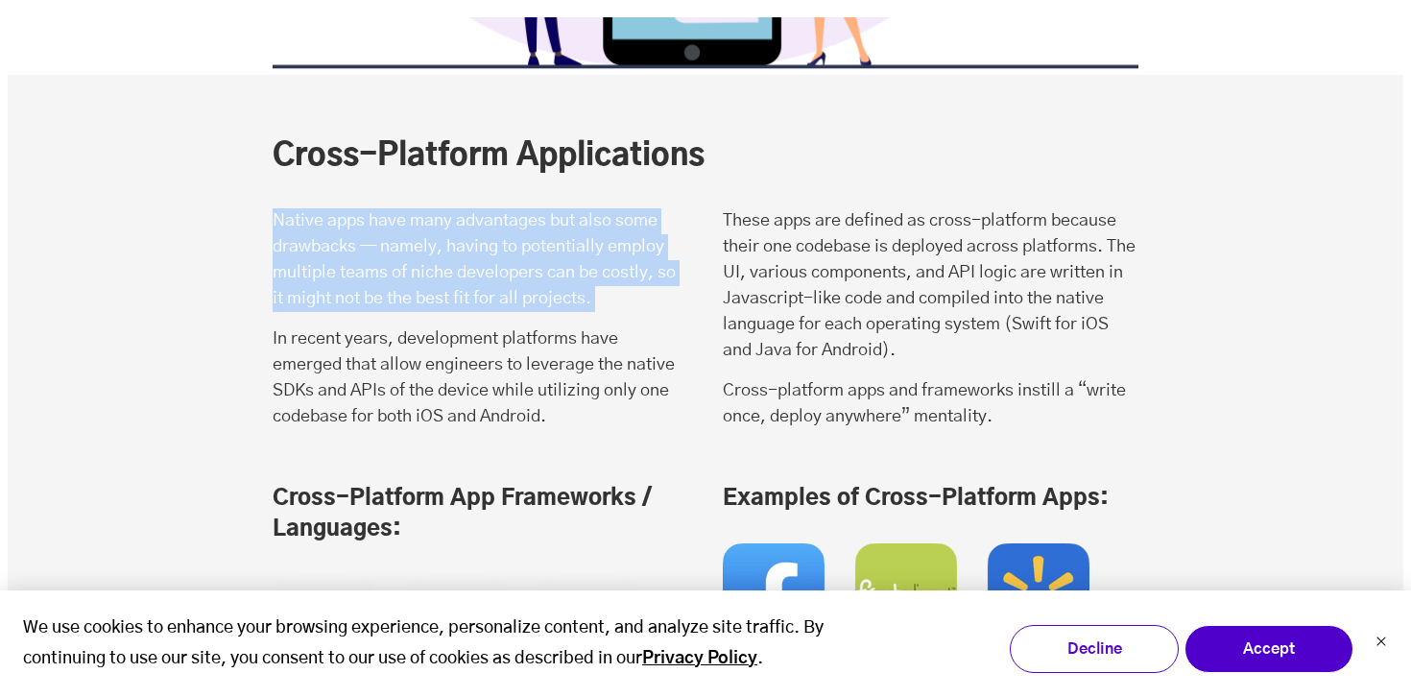
click at [415, 211] on p "Native apps have many advantages but also some drawbacks — namely, having to po…" at bounding box center [481, 260] width 416 height 104
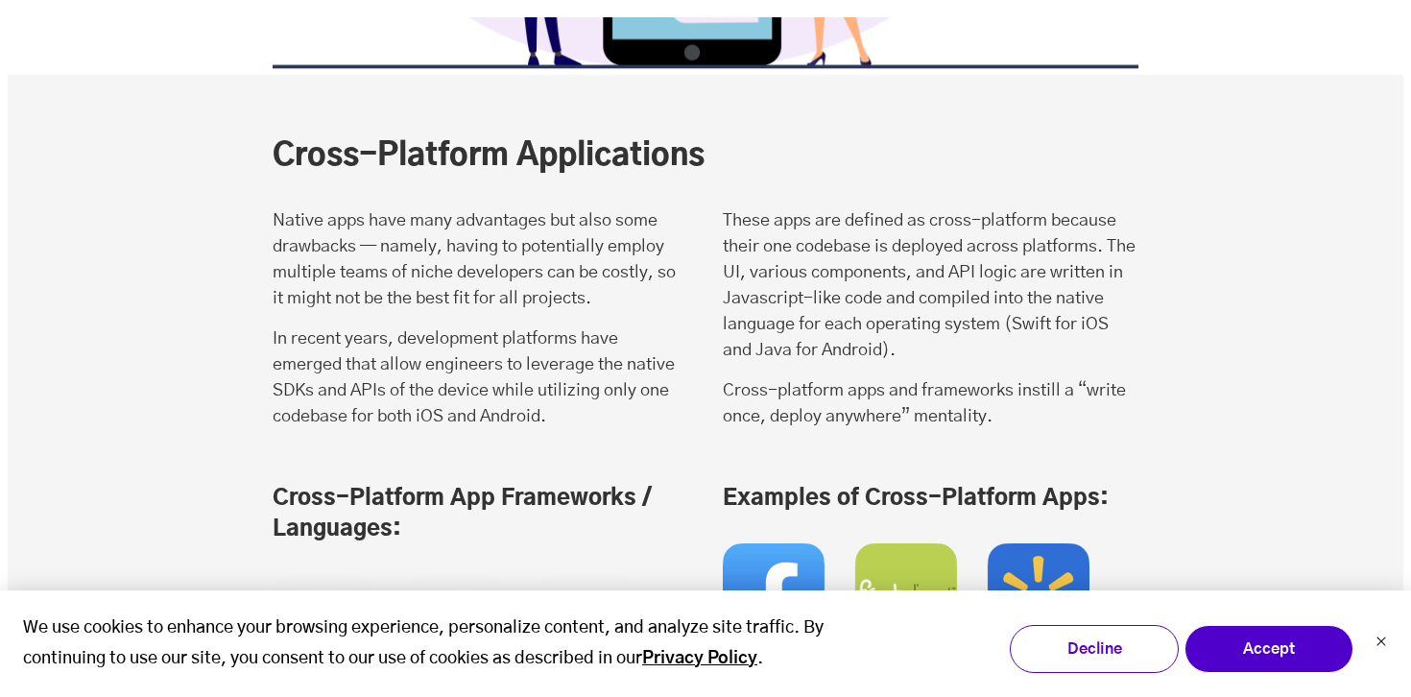
click at [415, 211] on p "Native apps have many advantages but also some drawbacks — namely, having to po…" at bounding box center [481, 260] width 416 height 104
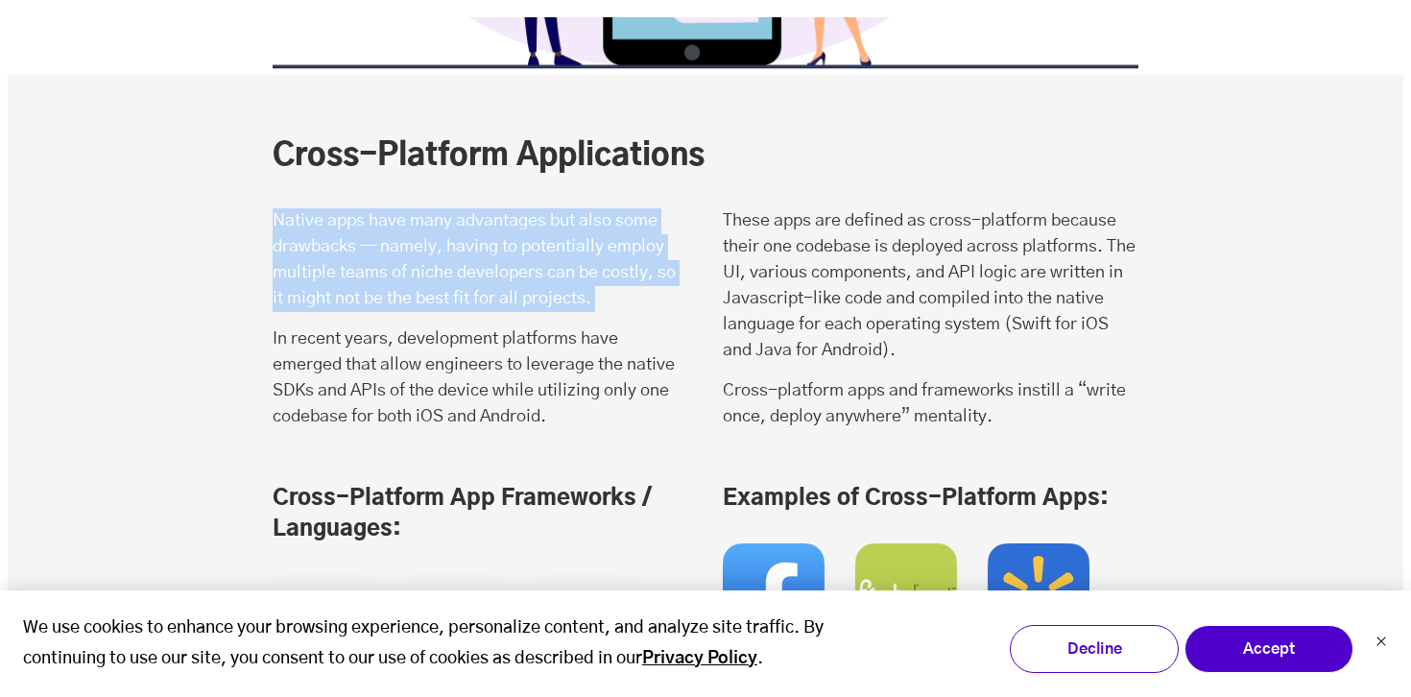
click at [415, 211] on p "Native apps have many advantages but also some drawbacks — namely, having to po…" at bounding box center [481, 260] width 416 height 104
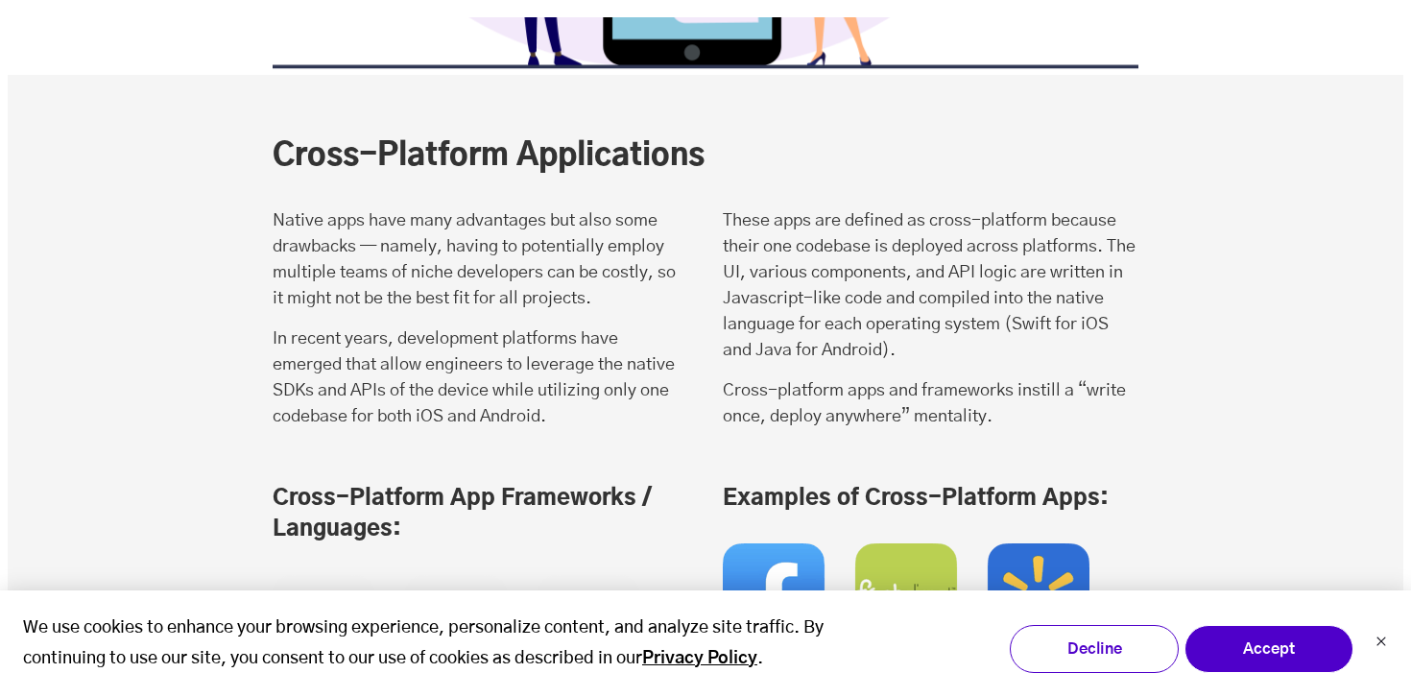
click at [415, 211] on p "Native apps have many advantages but also some drawbacks — namely, having to po…" at bounding box center [481, 260] width 416 height 104
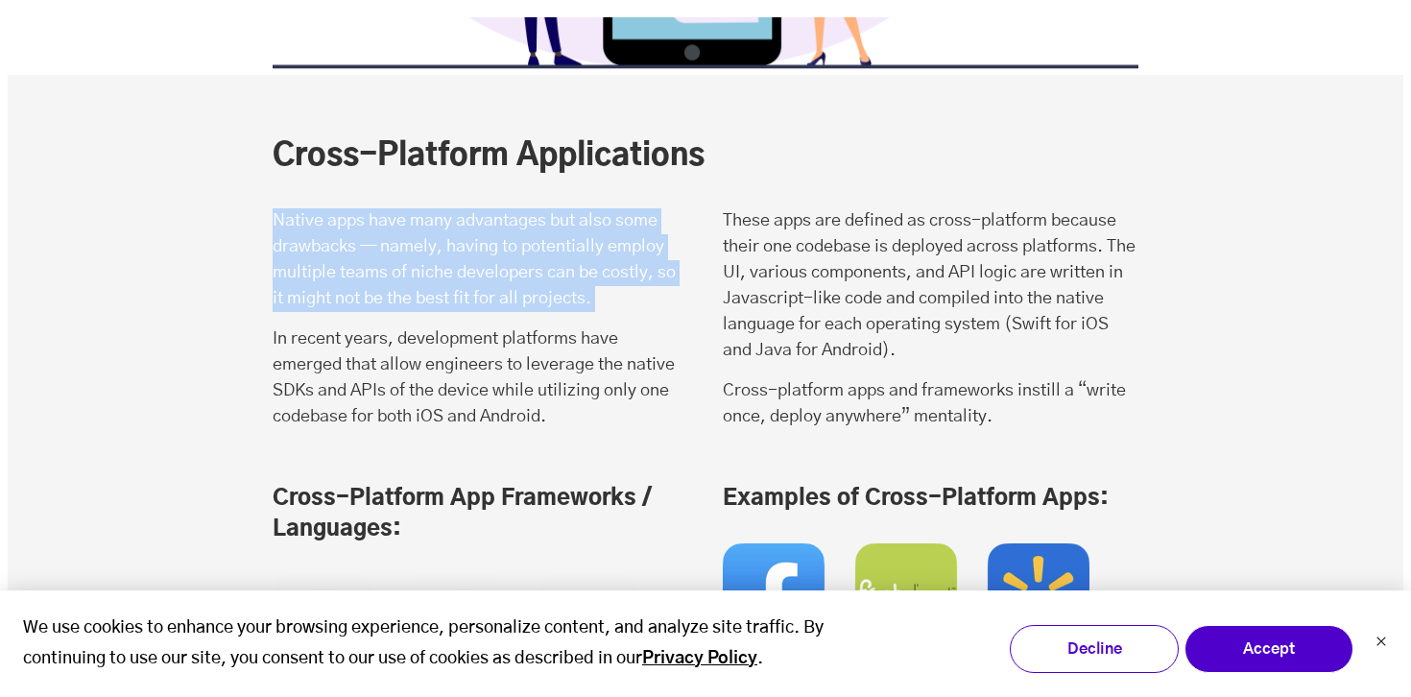
scroll to position [6805, 0]
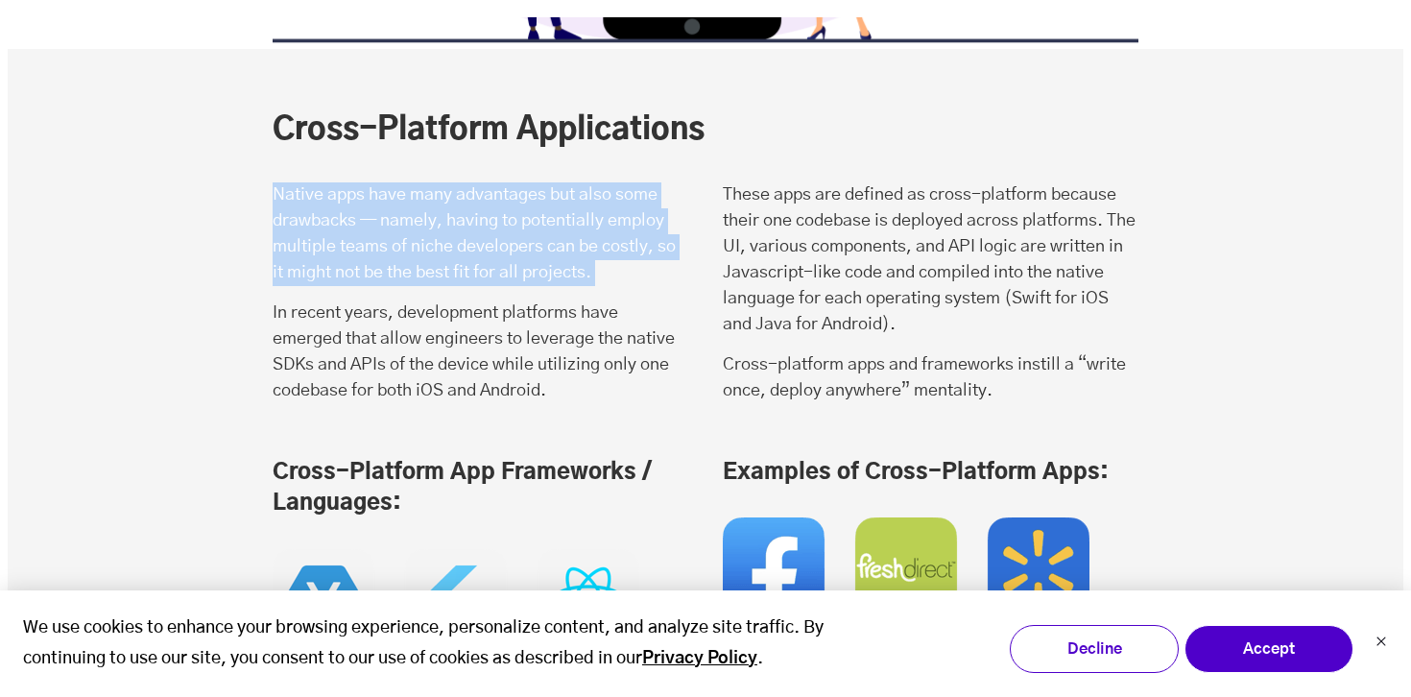
click at [410, 301] on p "In recent years, development platforms have emerged that allow engineers to lev…" at bounding box center [481, 353] width 416 height 104
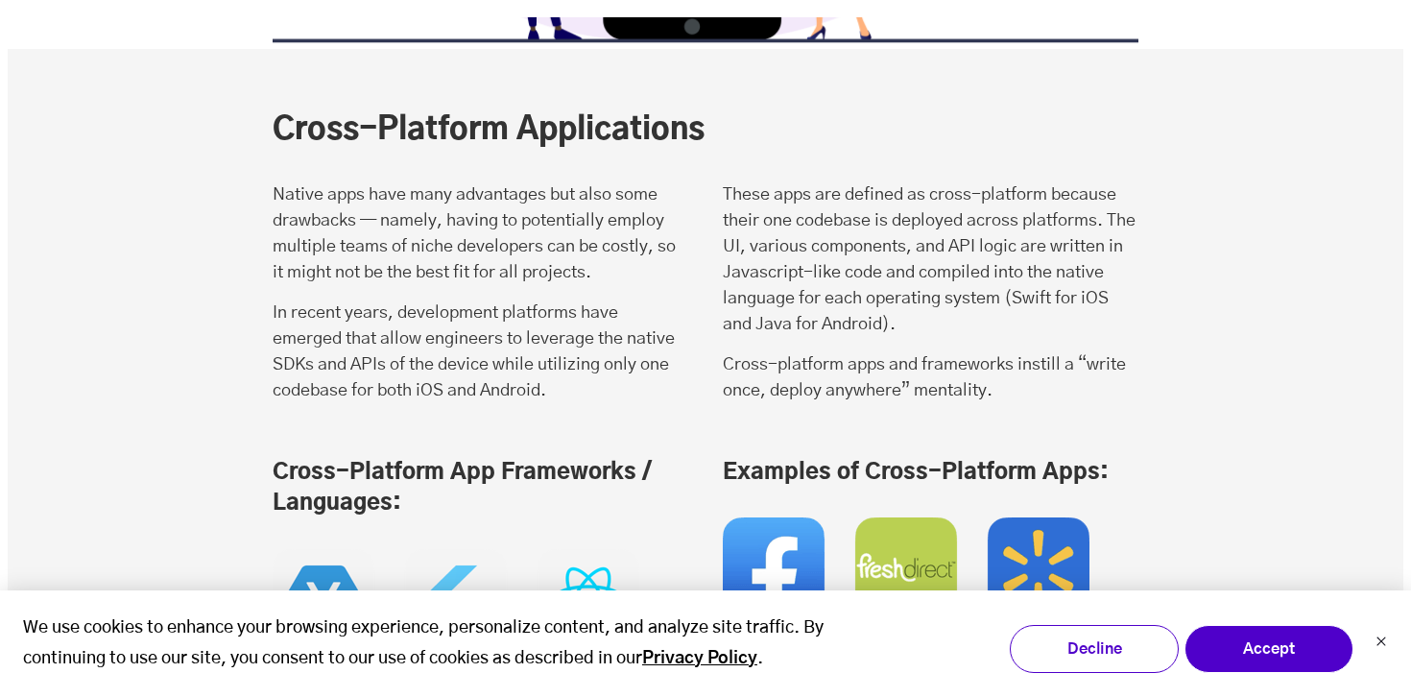
click at [410, 301] on p "In recent years, development platforms have emerged that allow engineers to lev…" at bounding box center [481, 353] width 416 height 104
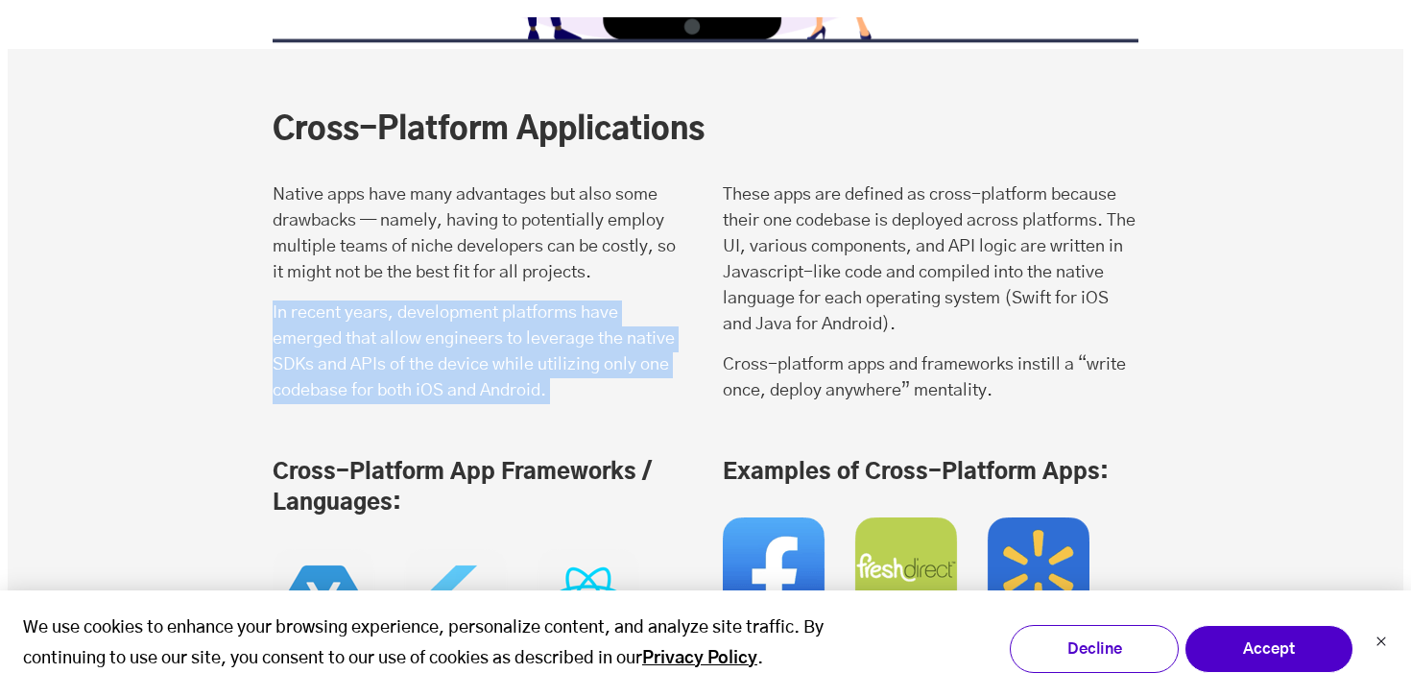
click at [410, 301] on p "In recent years, development platforms have emerged that allow engineers to lev…" at bounding box center [481, 353] width 416 height 104
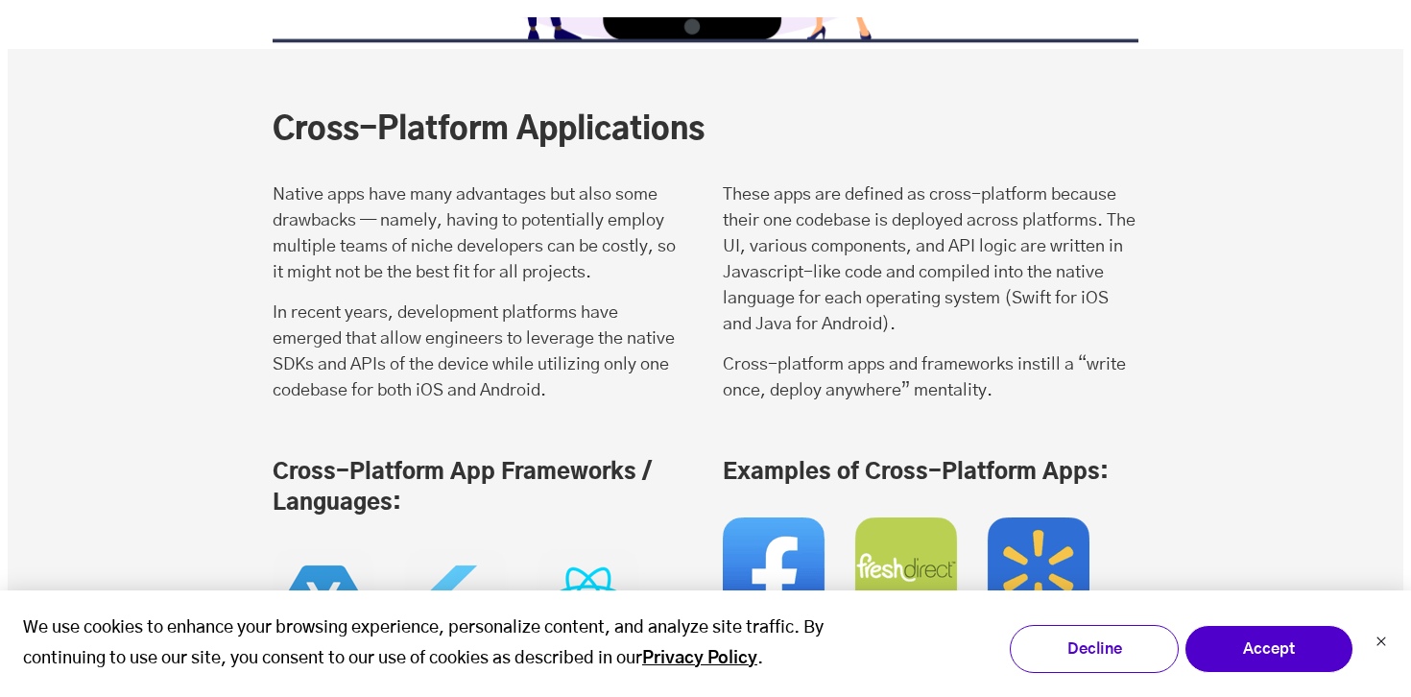
click at [410, 301] on p "In recent years, development platforms have emerged that allow engineers to lev…" at bounding box center [481, 353] width 416 height 104
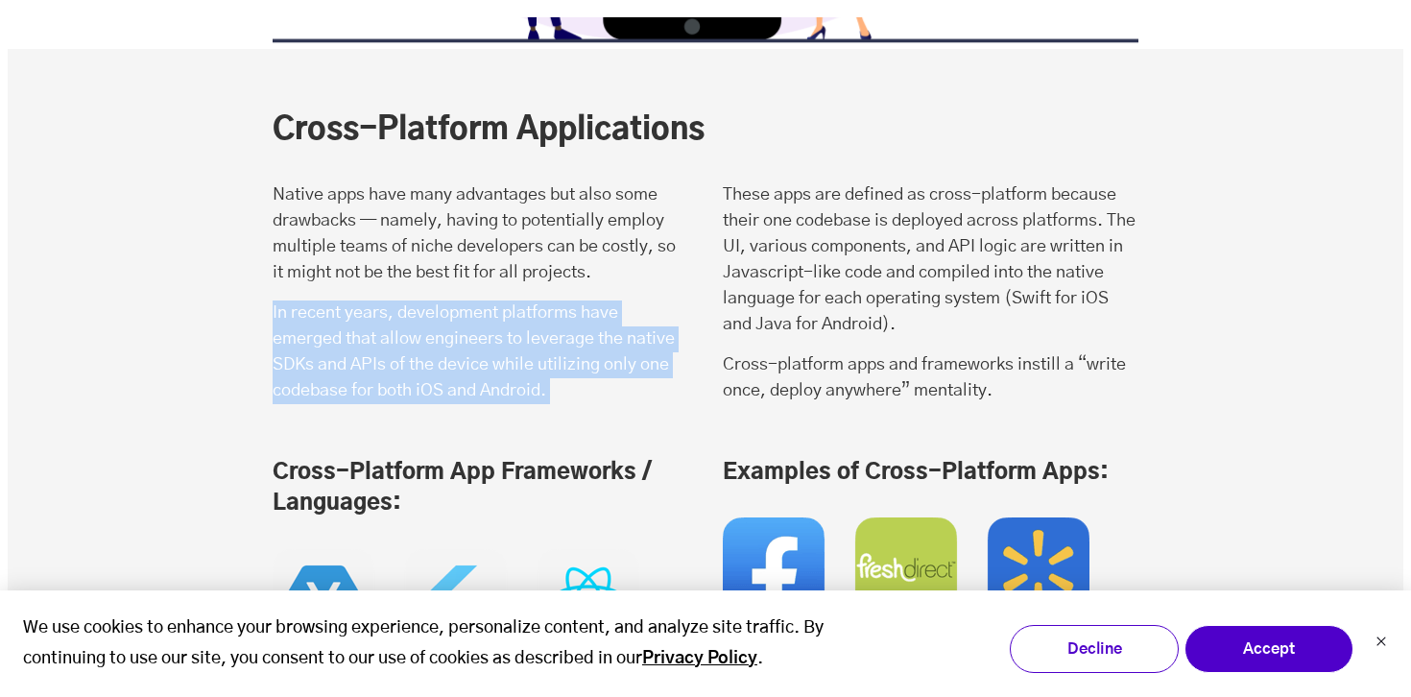
click at [410, 301] on p "In recent years, development platforms have emerged that allow engineers to lev…" at bounding box center [481, 353] width 416 height 104
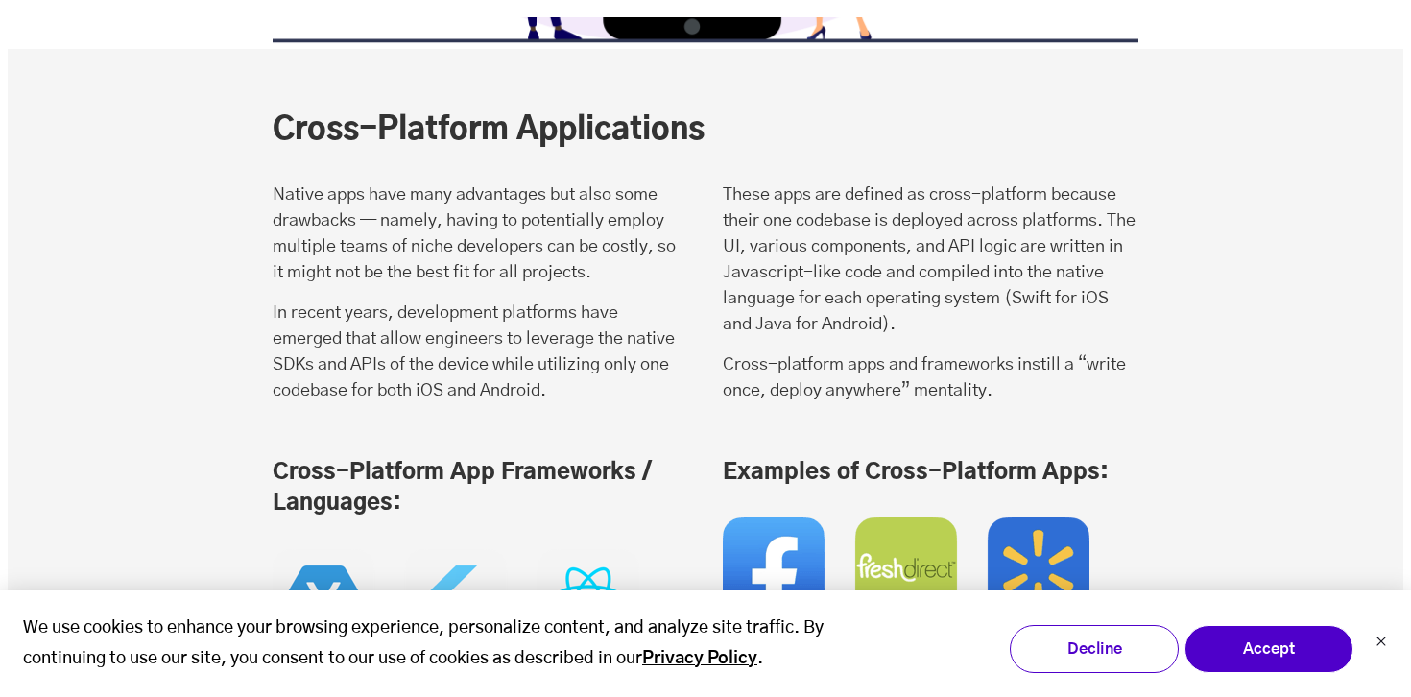
click at [410, 301] on p "In recent years, development platforms have emerged that allow engineers to lev…" at bounding box center [481, 353] width 416 height 104
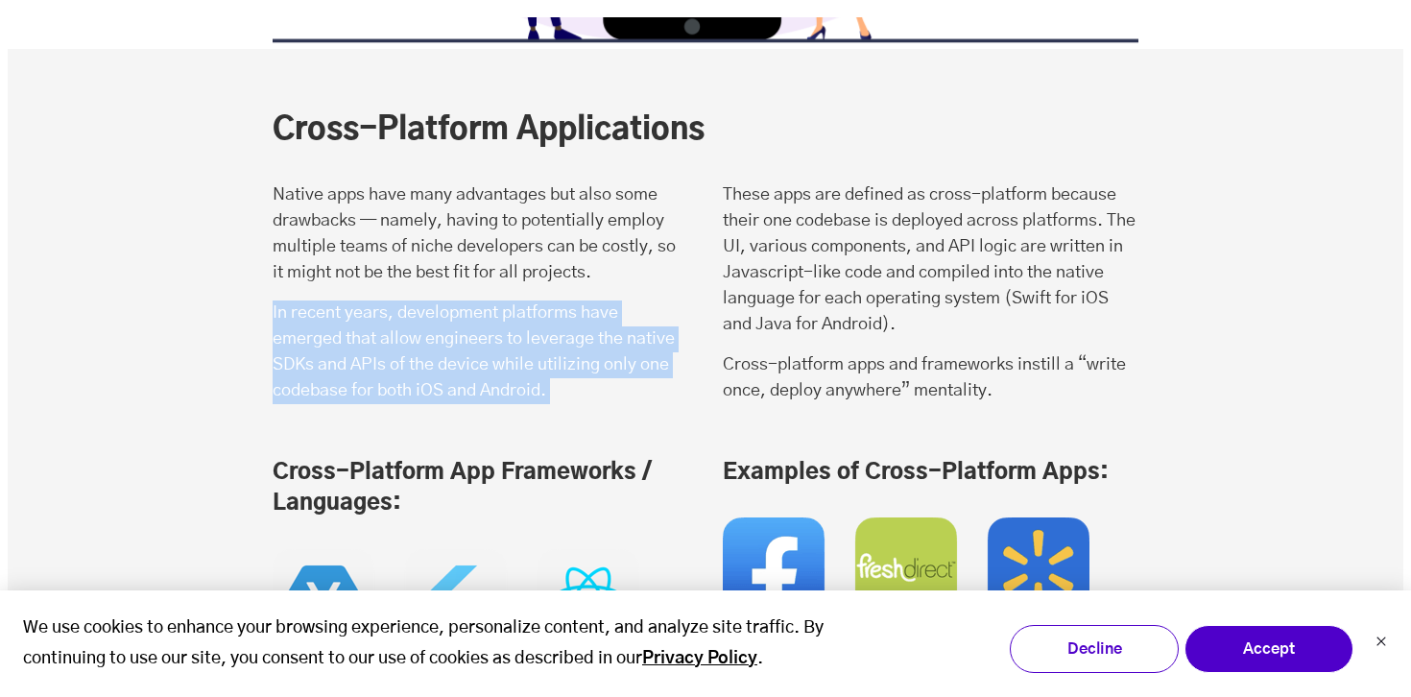
click at [410, 301] on p "In recent years, development platforms have emerged that allow engineers to lev…" at bounding box center [481, 353] width 416 height 104
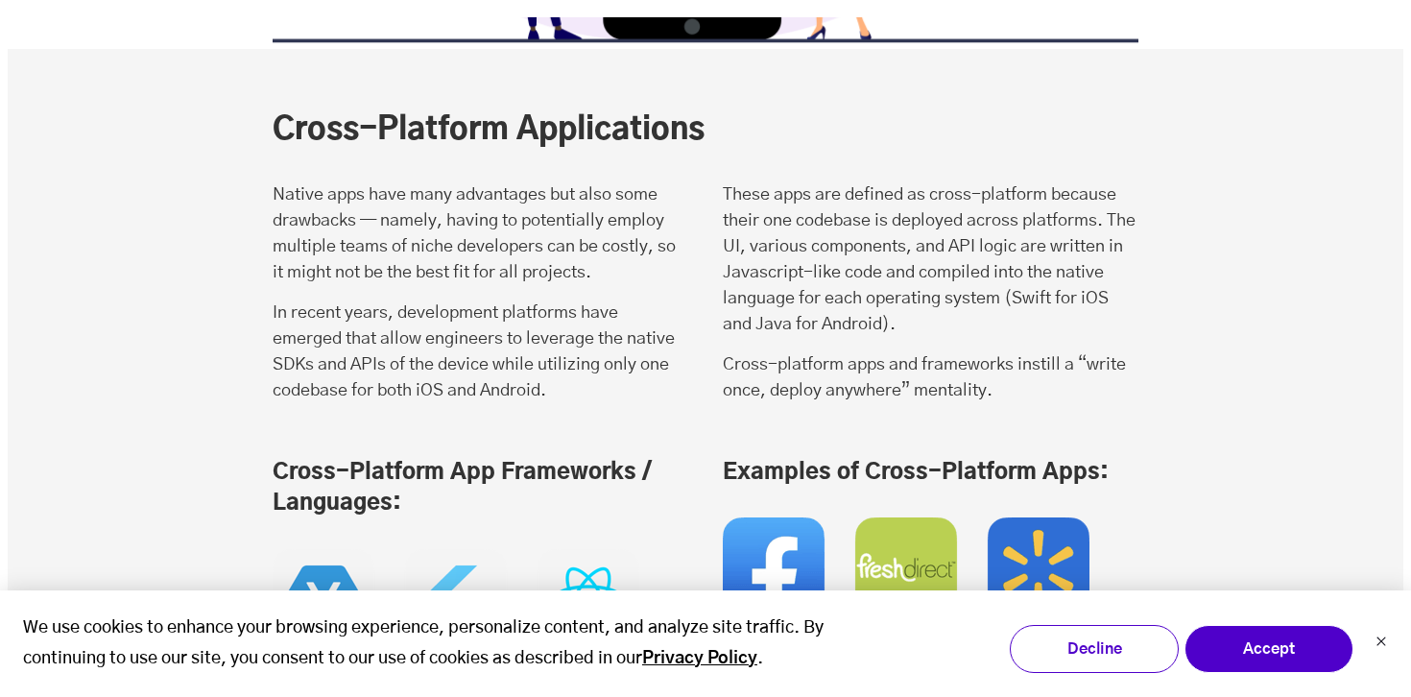
click at [410, 301] on p "In recent years, development platforms have emerged that allow engineers to lev…" at bounding box center [481, 353] width 416 height 104
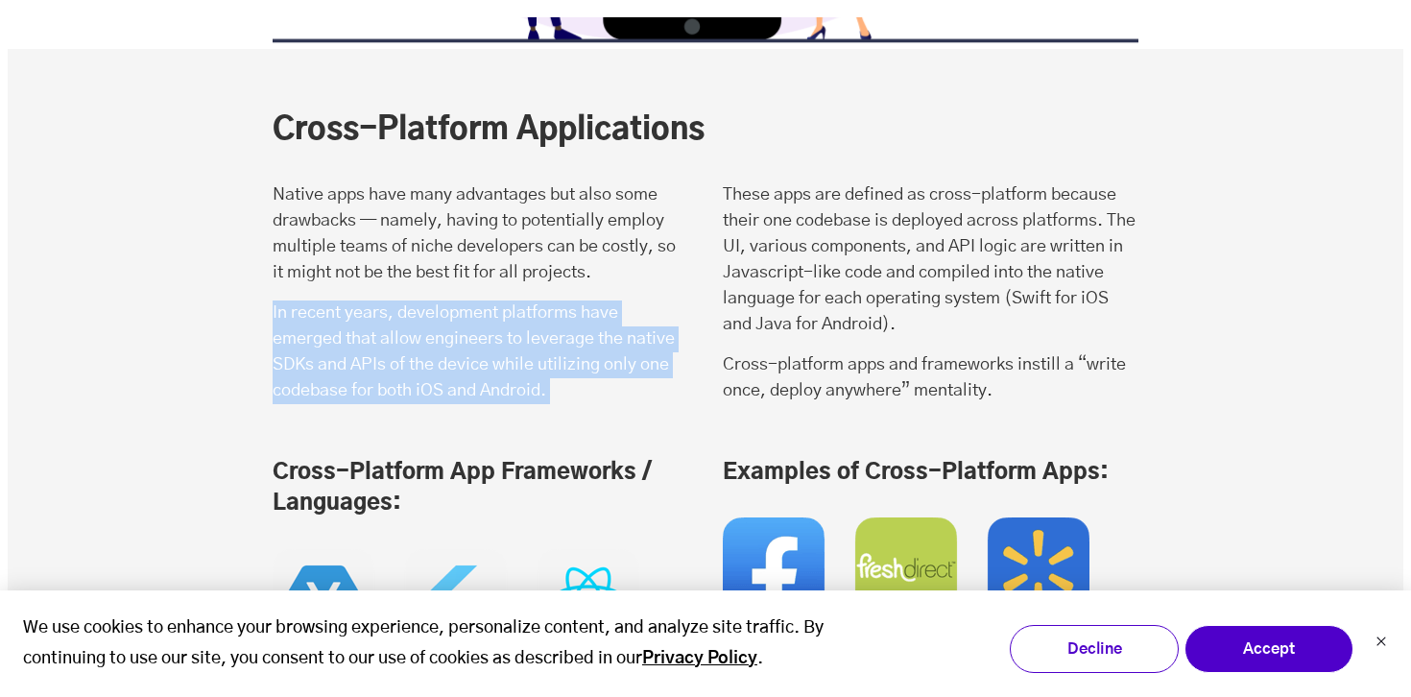
click at [410, 301] on p "In recent years, development platforms have emerged that allow engineers to lev…" at bounding box center [481, 353] width 416 height 104
click at [428, 301] on p "In recent years, development platforms have emerged that allow engineers to lev…" at bounding box center [481, 353] width 416 height 104
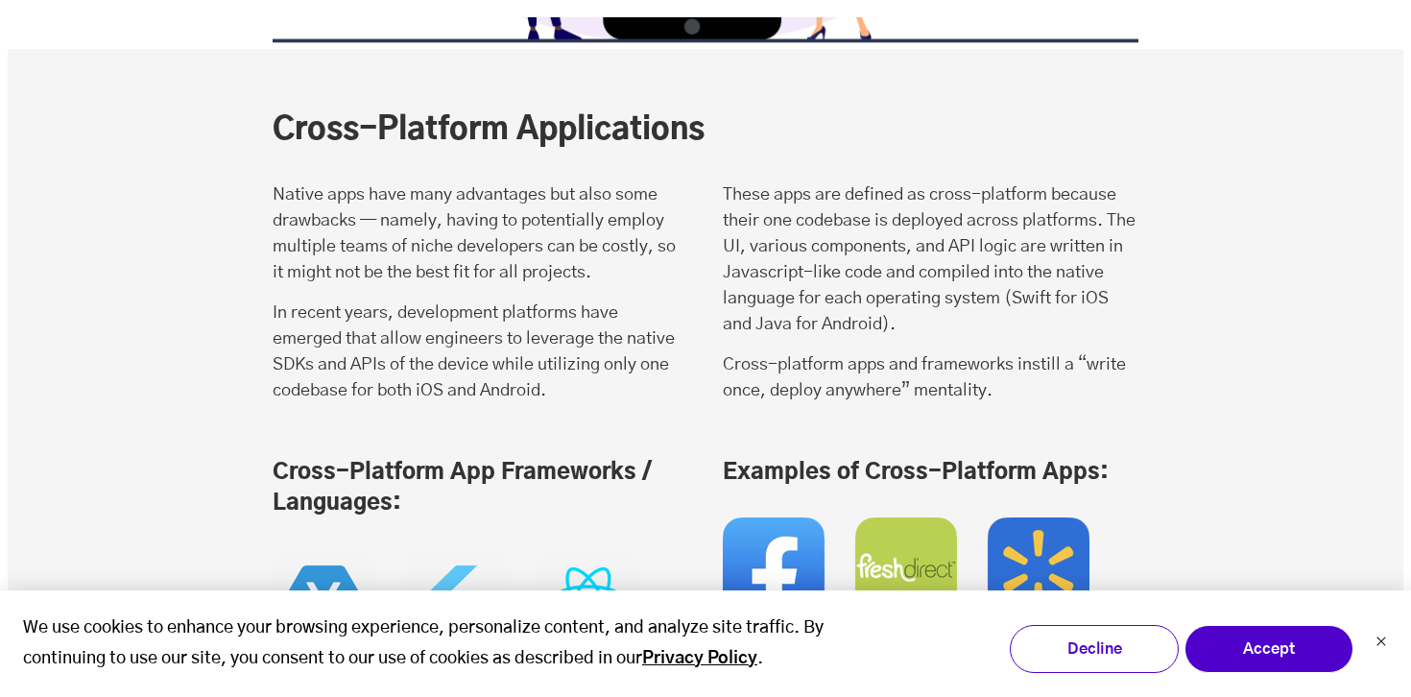
click at [428, 301] on p "In recent years, development platforms have emerged that allow engineers to lev…" at bounding box center [481, 353] width 416 height 104
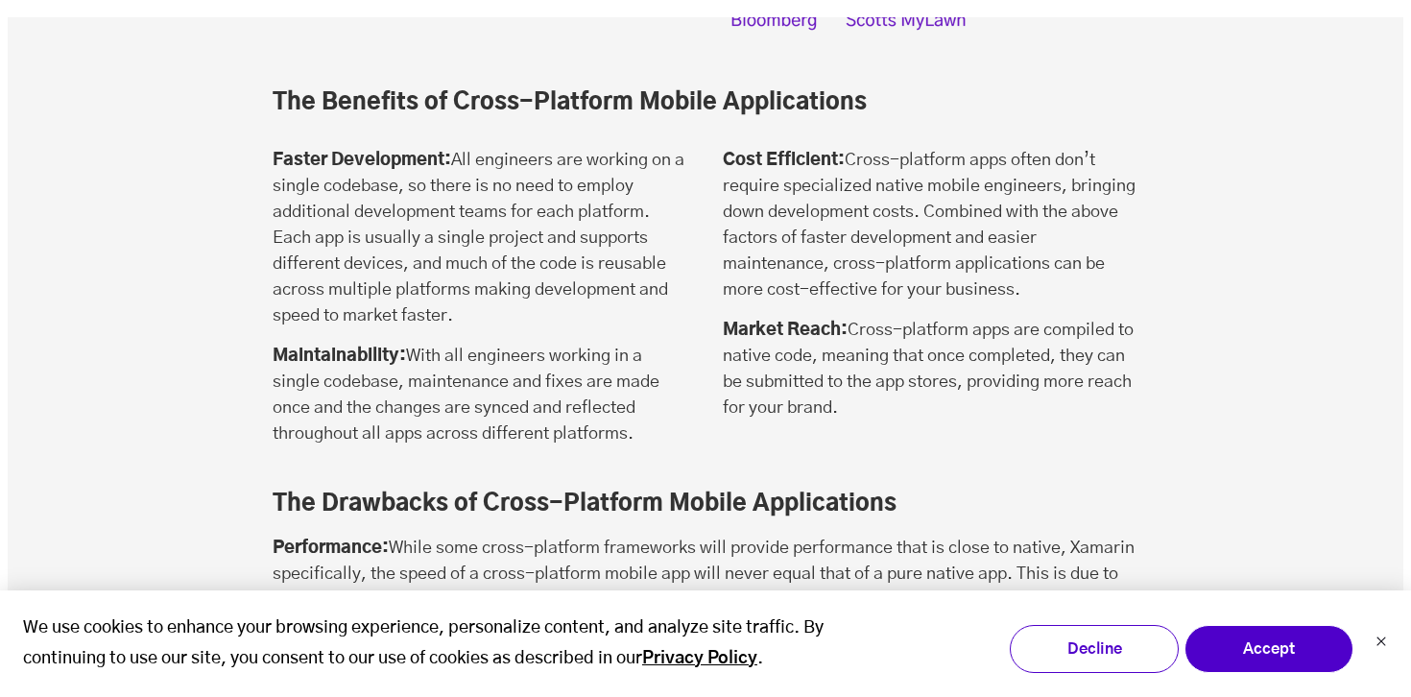
scroll to position [7601, 0]
click at [428, 343] on p "Maintainability: With all engineers working in a single codebase, maintenance a…" at bounding box center [481, 395] width 416 height 104
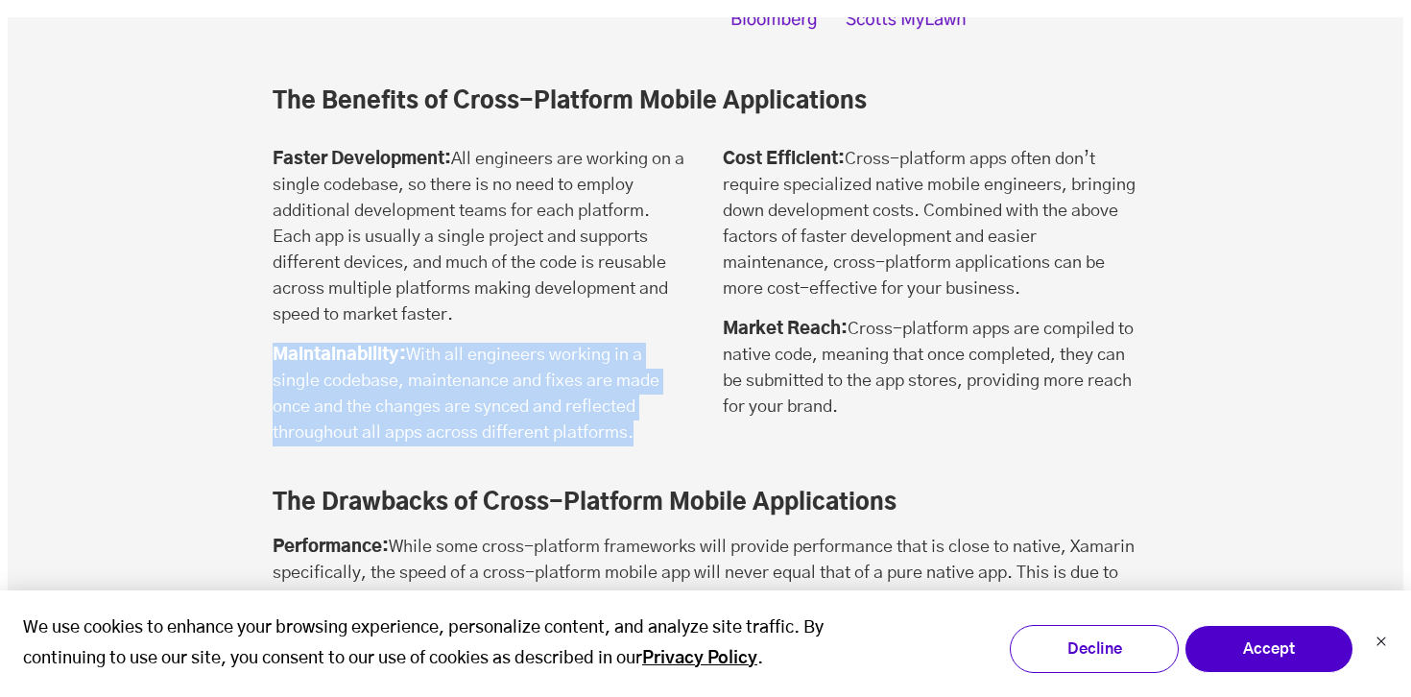
click at [468, 343] on p "Maintainability: With all engineers working in a single codebase, maintenance a…" at bounding box center [481, 395] width 416 height 104
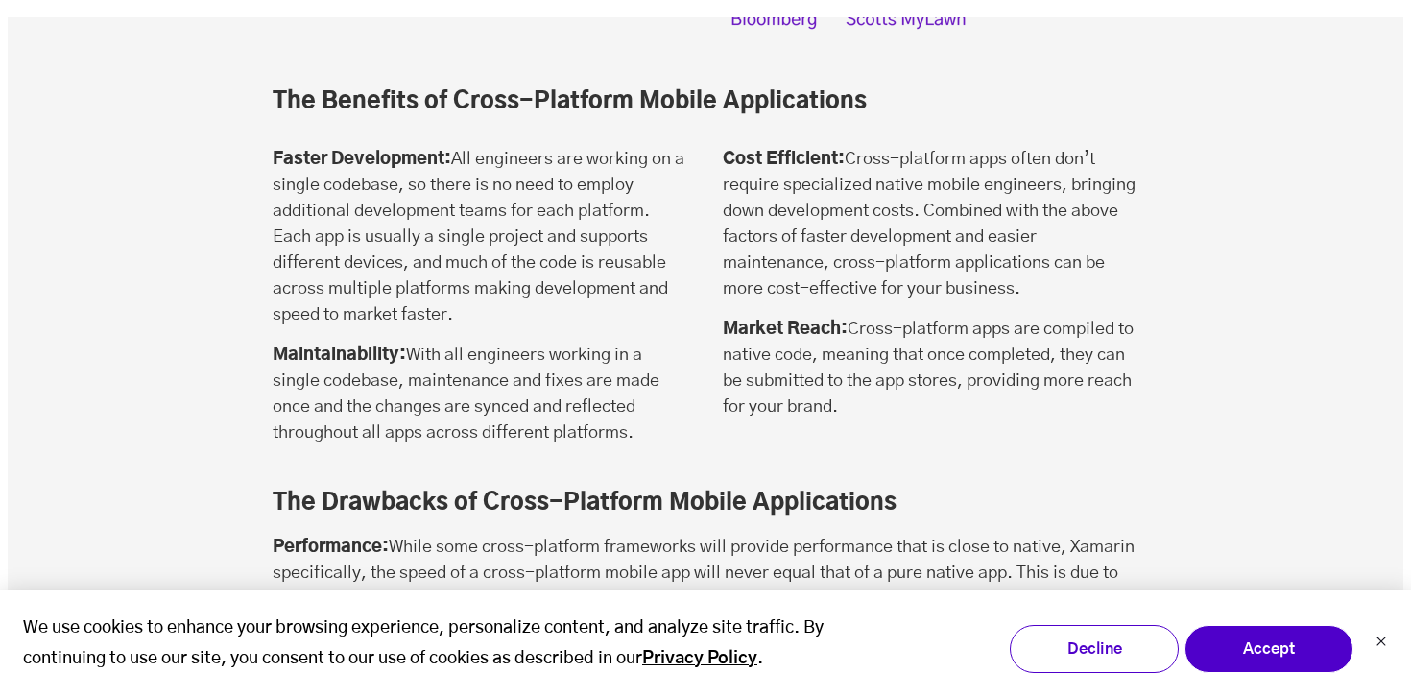
click at [468, 343] on p "Maintainability: With all engineers working in a single codebase, maintenance a…" at bounding box center [481, 395] width 416 height 104
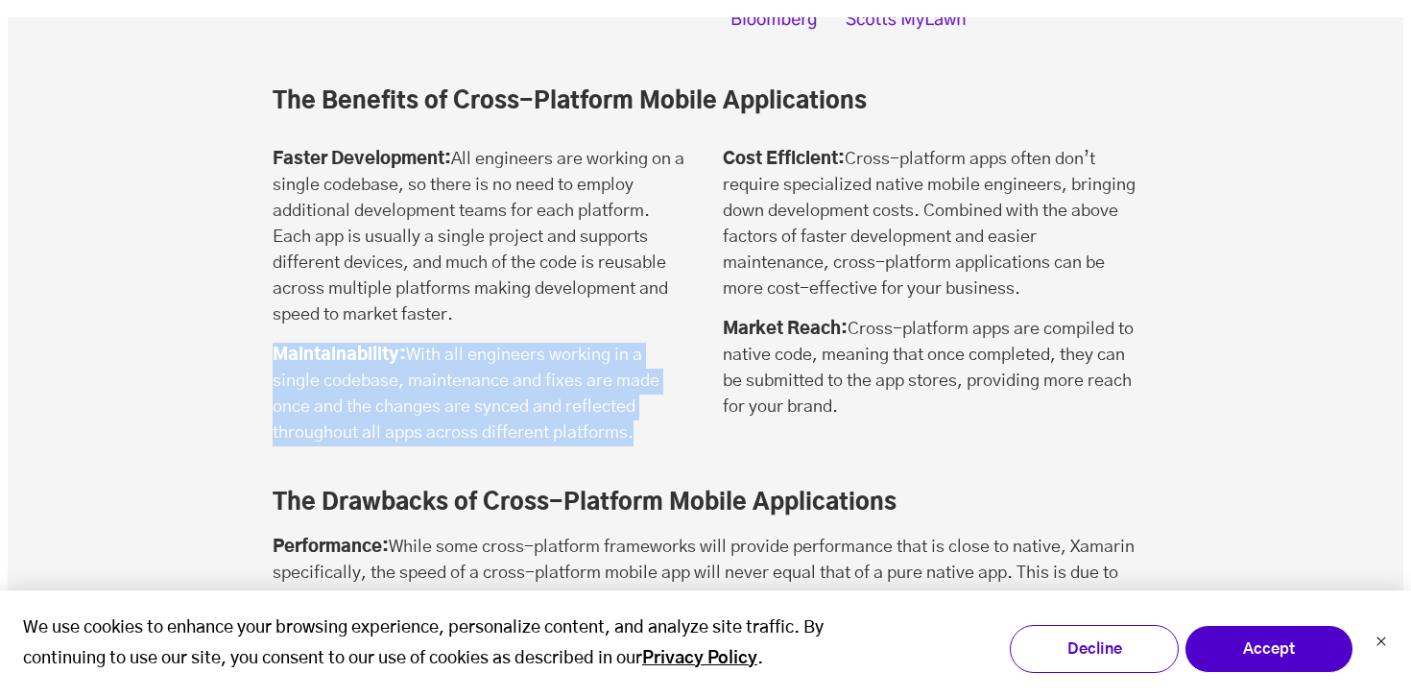
click at [468, 343] on p "Maintainability: With all engineers working in a single codebase, maintenance a…" at bounding box center [481, 395] width 416 height 104
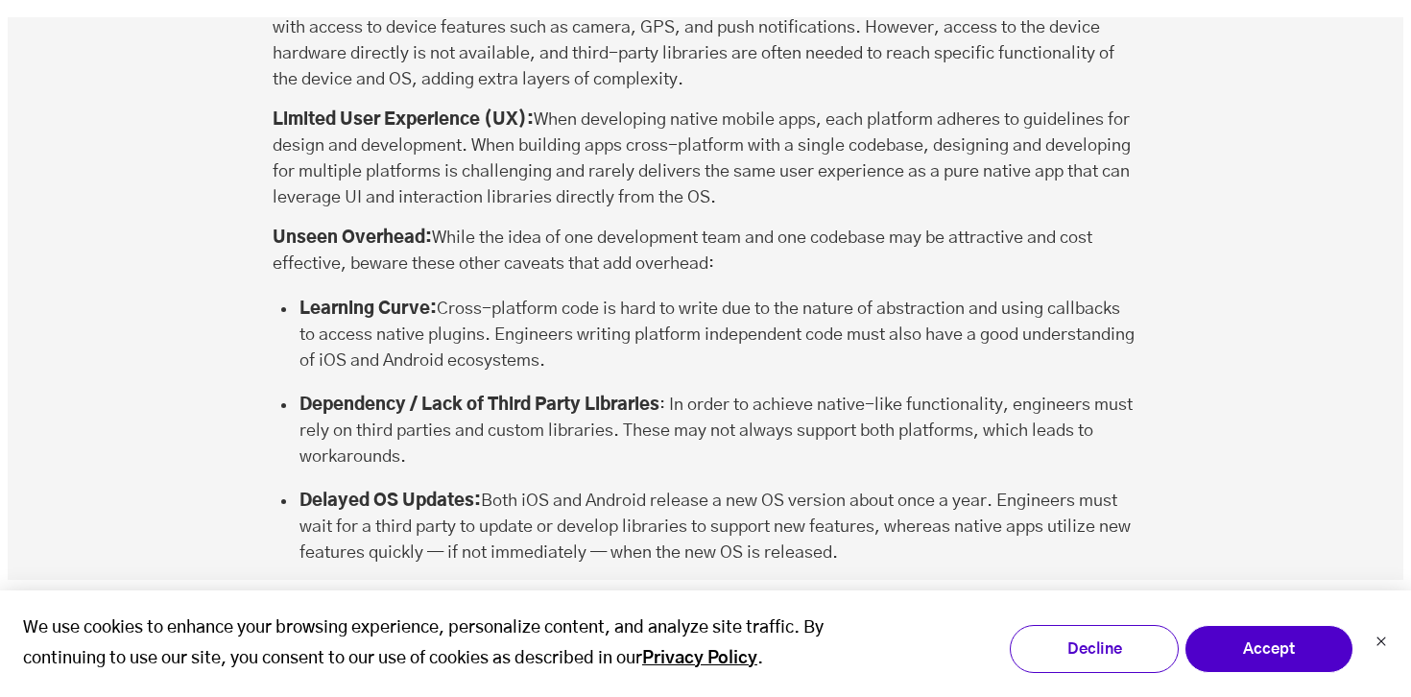
scroll to position [8293, 0]
